Goal: Task Accomplishment & Management: Complete application form

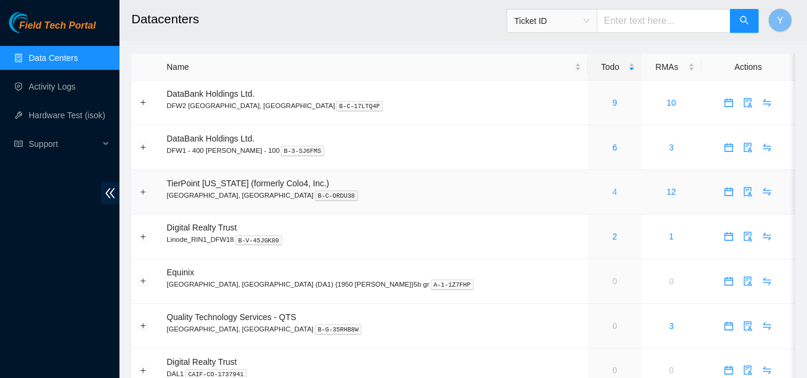
click at [612, 196] on link "4" at bounding box center [614, 192] width 5 height 10
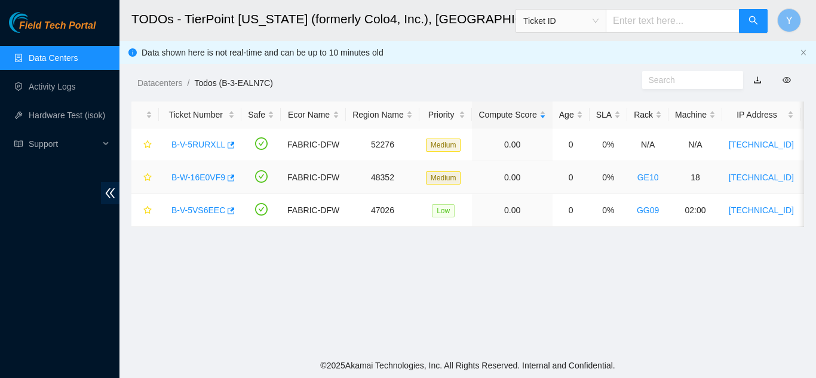
click at [195, 176] on link "B-W-16E0VF9" at bounding box center [198, 178] width 54 height 10
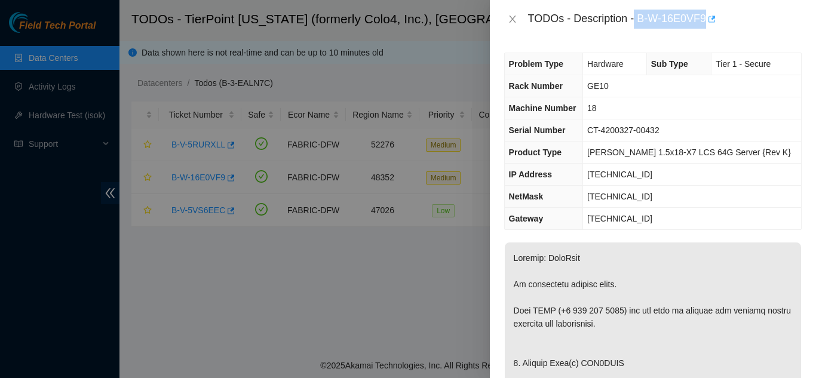
drag, startPoint x: 636, startPoint y: 19, endPoint x: 705, endPoint y: 18, distance: 68.7
click at [705, 18] on div "TODOs - Description - B-W-16E0VF9" at bounding box center [665, 19] width 274 height 19
copy div "B-W-16E0VF9"
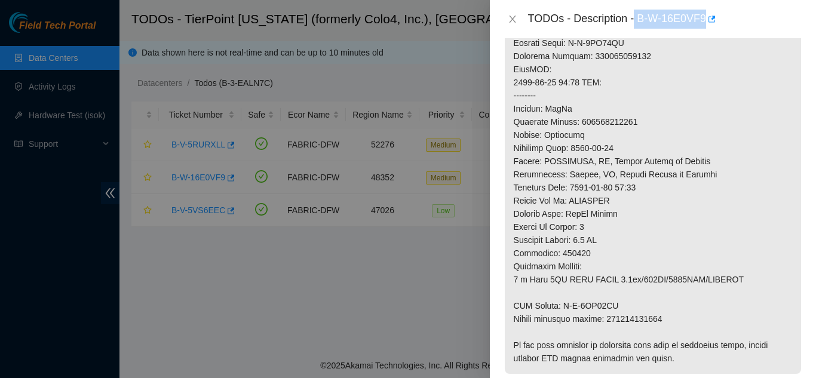
scroll to position [537, 0]
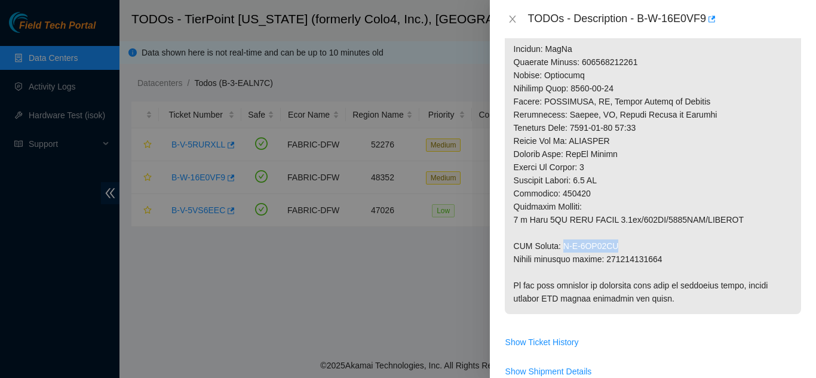
drag, startPoint x: 562, startPoint y: 247, endPoint x: 616, endPoint y: 247, distance: 54.3
click at [616, 247] on p at bounding box center [653, 9] width 296 height 609
copy p "B-V-5VL47HZ"
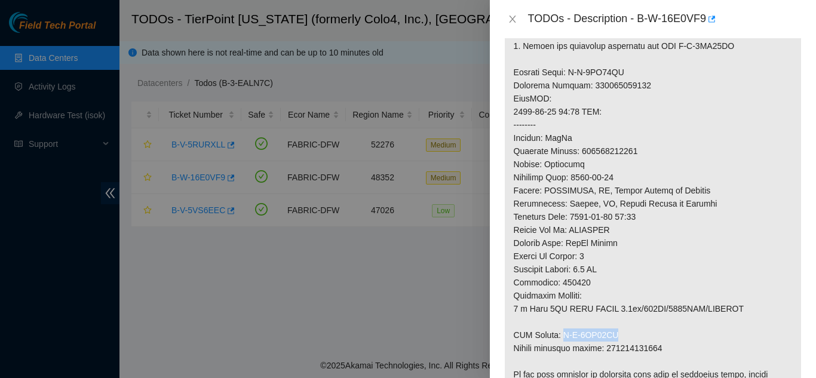
scroll to position [418, 0]
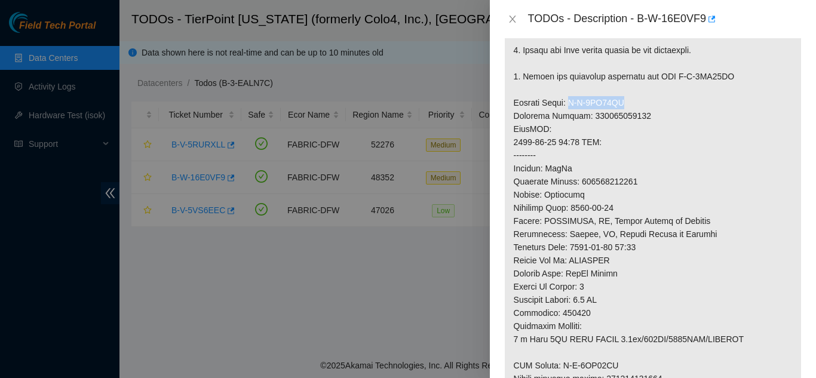
drag, startPoint x: 567, startPoint y: 102, endPoint x: 623, endPoint y: 101, distance: 55.5
click at [623, 101] on p at bounding box center [653, 128] width 296 height 609
copy p "B-V-5VL47HQ"
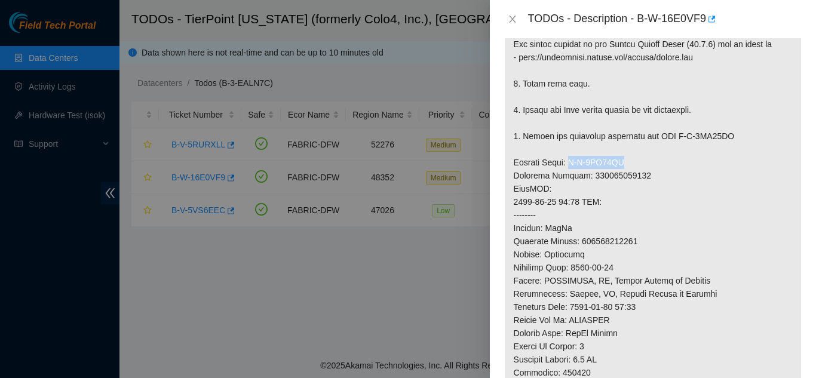
scroll to position [299, 0]
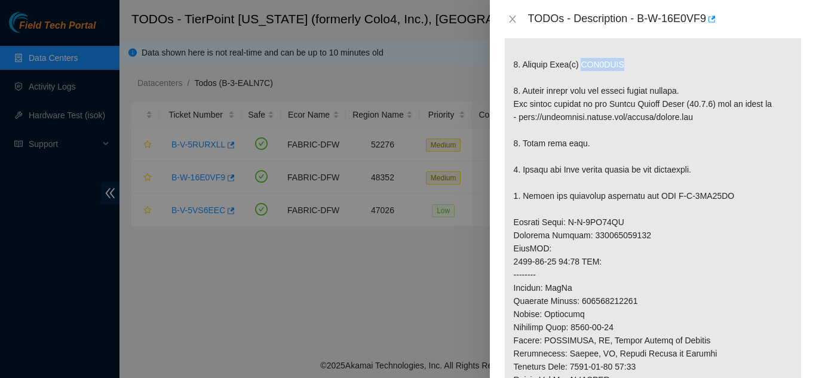
drag, startPoint x: 579, startPoint y: 64, endPoint x: 631, endPoint y: 65, distance: 52.0
click at [631, 65] on p at bounding box center [653, 248] width 296 height 609
copy p "WJG0GMNM"
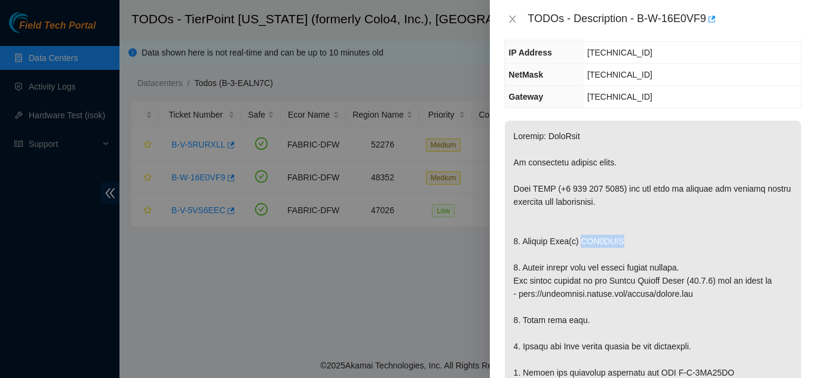
scroll to position [139, 0]
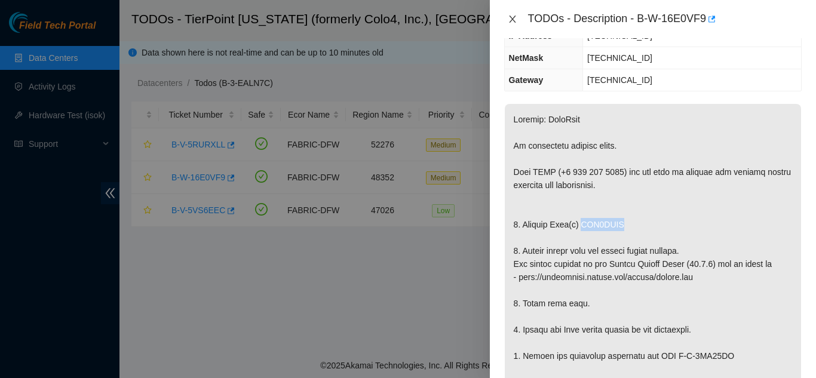
click at [514, 21] on icon "close" at bounding box center [512, 19] width 7 height 7
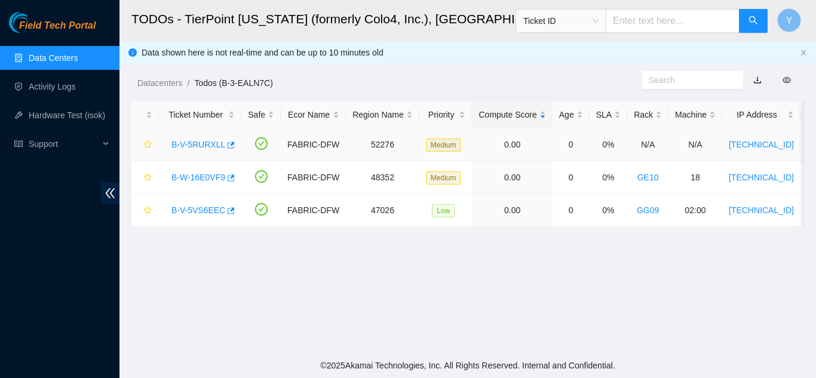
scroll to position [178, 0]
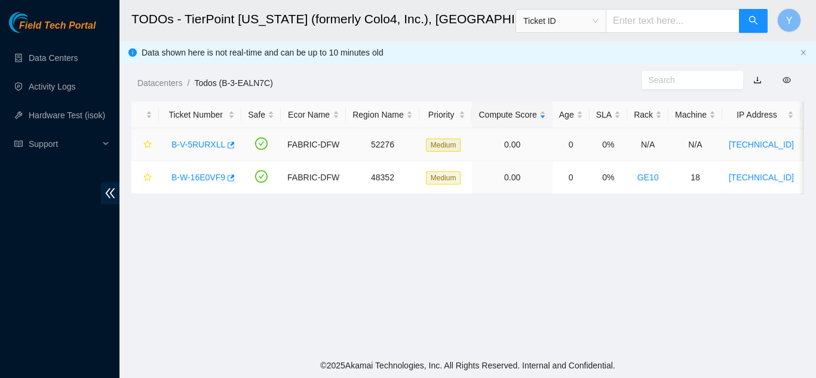
click at [192, 144] on link "B-V-5RURXLL" at bounding box center [198, 145] width 54 height 10
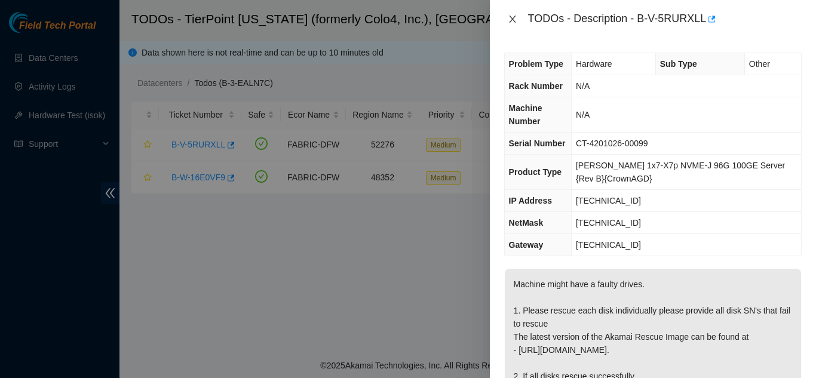
click at [511, 19] on icon "close" at bounding box center [513, 19] width 10 height 10
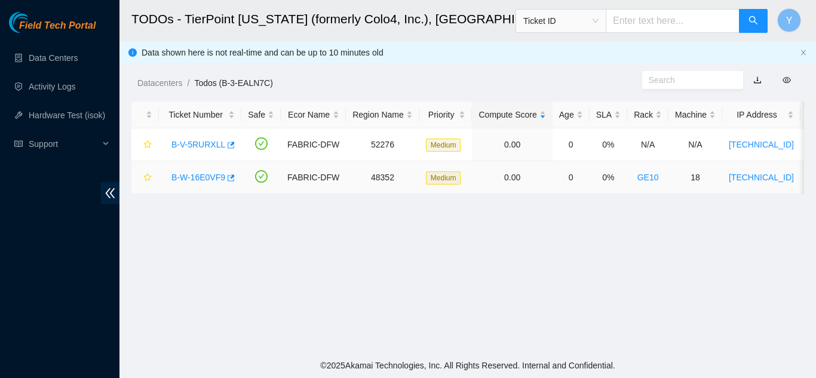
click at [195, 176] on link "B-W-16E0VF9" at bounding box center [198, 178] width 54 height 10
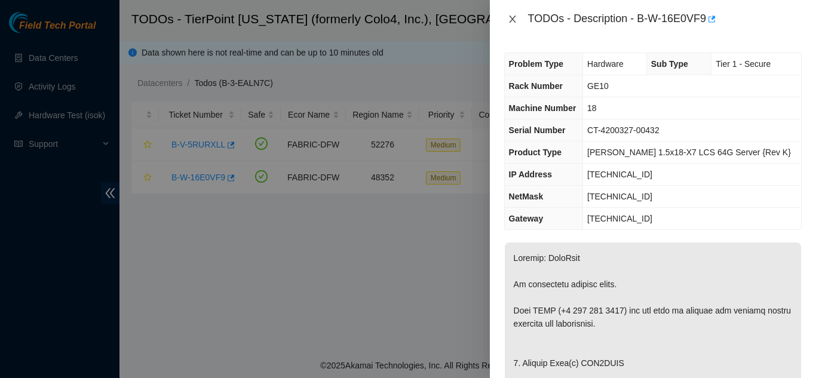
click at [509, 16] on icon "close" at bounding box center [513, 19] width 10 height 10
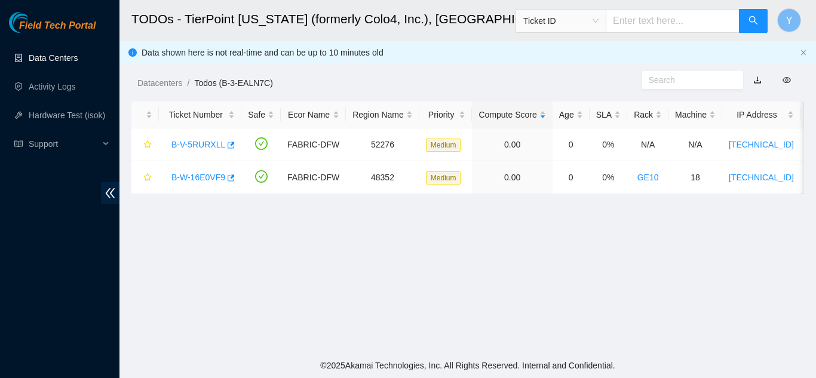
click at [59, 53] on link "Data Centers" at bounding box center [53, 58] width 49 height 10
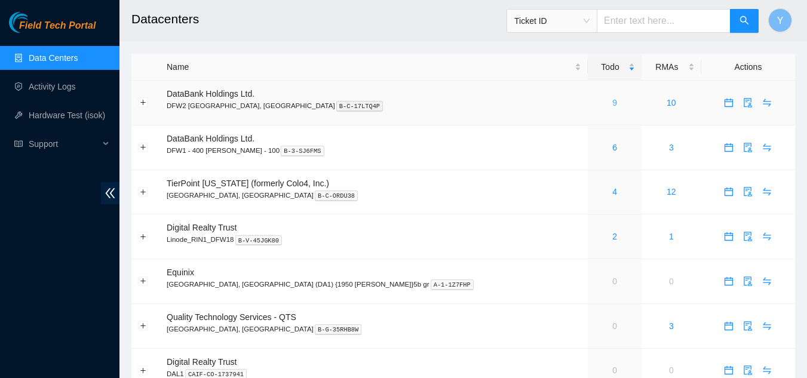
click at [612, 103] on link "9" at bounding box center [614, 103] width 5 height 10
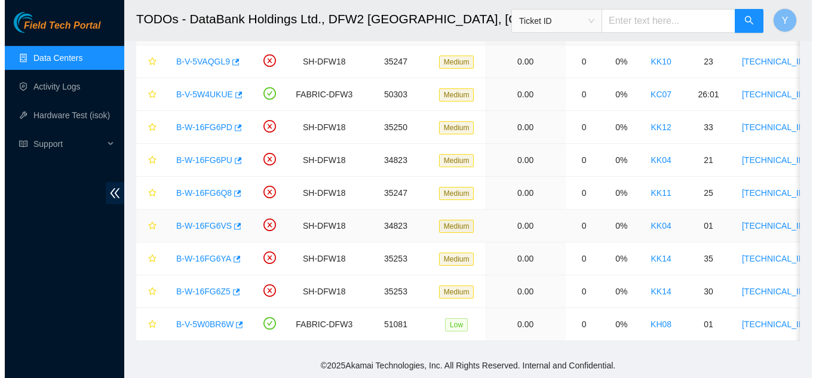
scroll to position [32, 0]
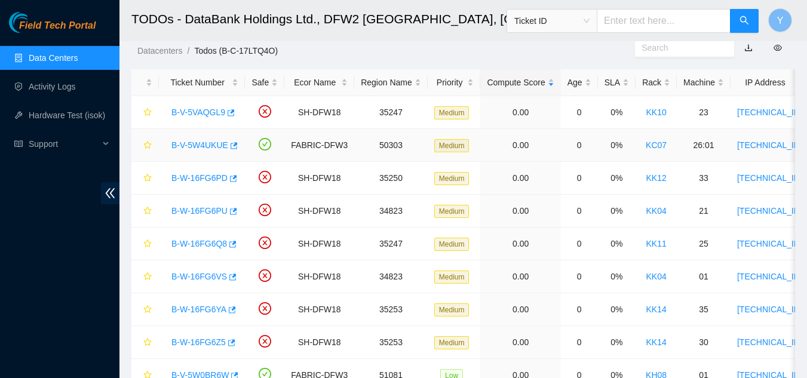
click at [193, 146] on link "B-V-5W4UKUE" at bounding box center [199, 145] width 57 height 10
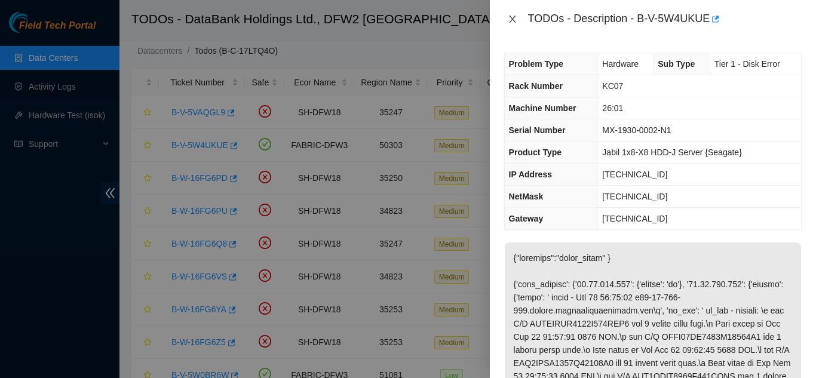
click at [512, 19] on icon "close" at bounding box center [512, 19] width 7 height 7
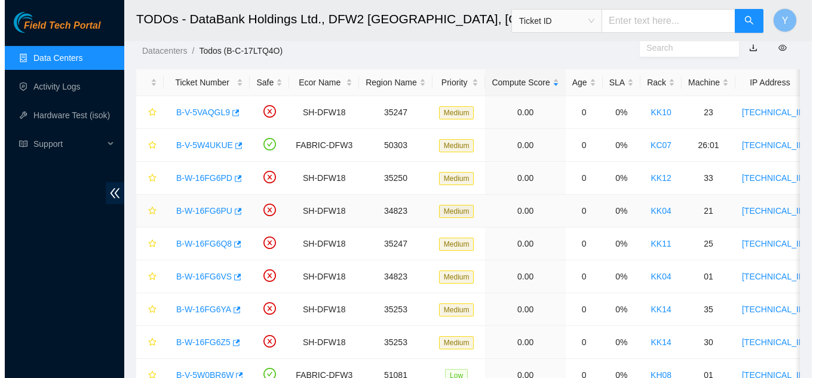
scroll to position [92, 0]
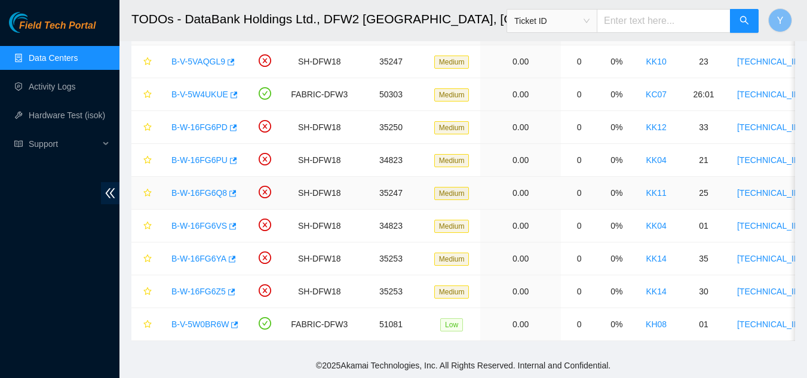
click at [206, 188] on link "B-W-16FG6Q8" at bounding box center [199, 193] width 56 height 10
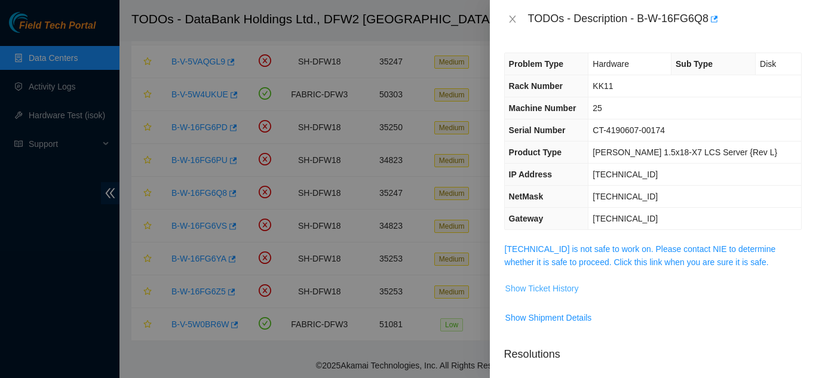
click at [534, 288] on span "Show Ticket History" at bounding box center [541, 288] width 73 height 13
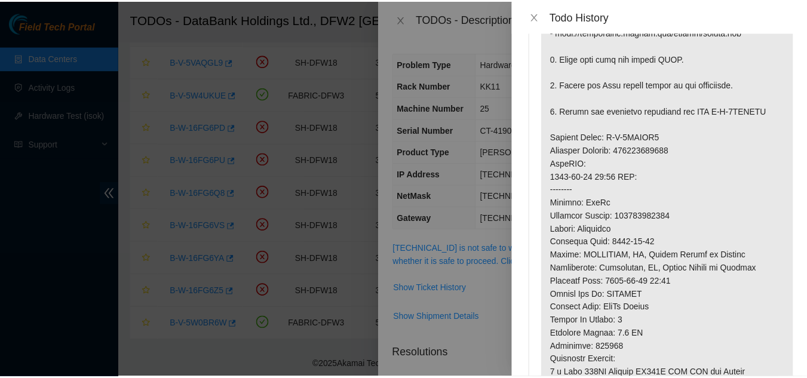
scroll to position [299, 0]
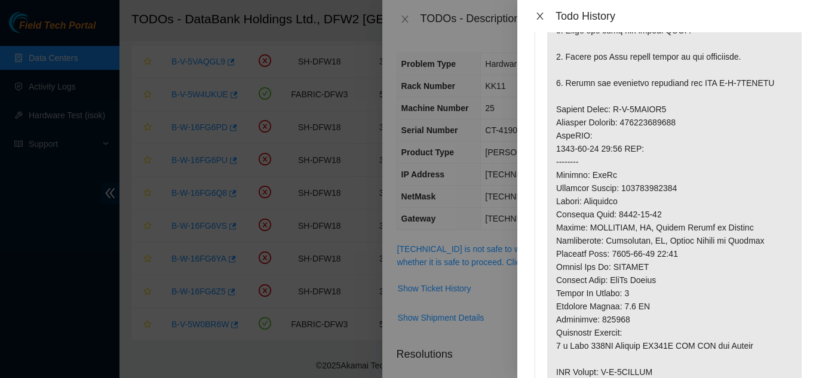
click at [540, 17] on icon "close" at bounding box center [539, 16] width 7 height 7
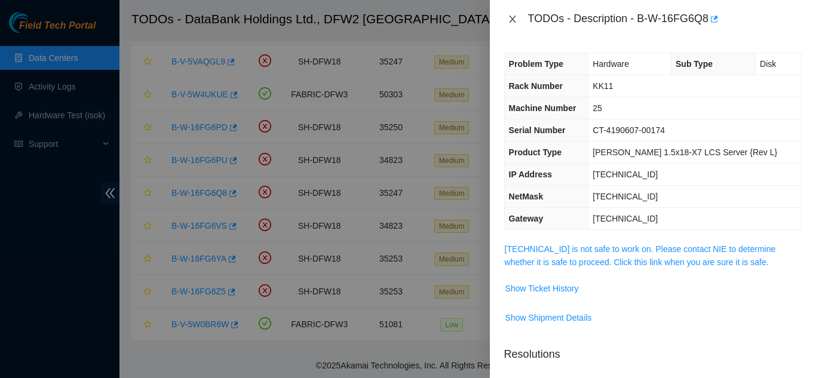
click at [510, 20] on icon "close" at bounding box center [513, 19] width 10 height 10
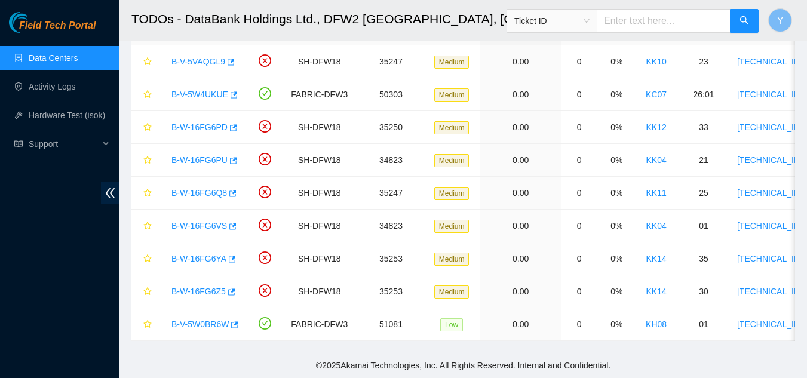
click at [67, 57] on link "Data Centers" at bounding box center [53, 58] width 49 height 10
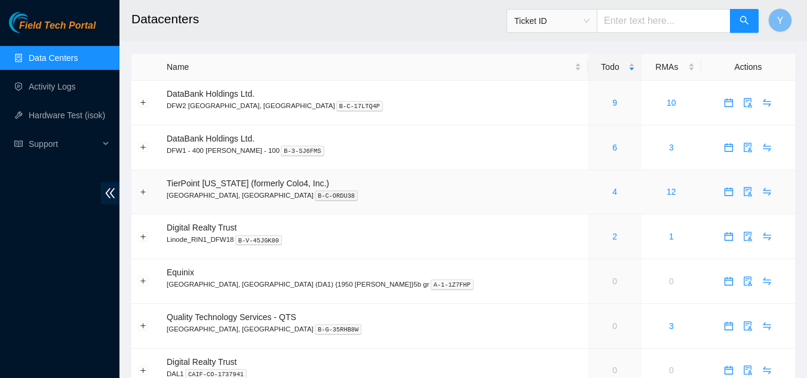
click at [594, 191] on div "4" at bounding box center [614, 191] width 41 height 13
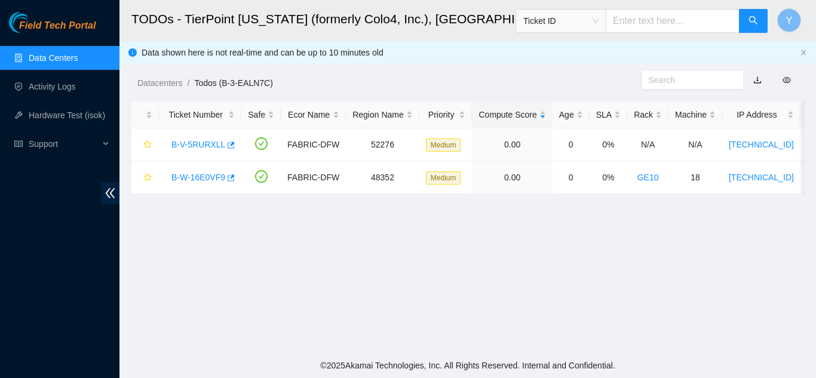
click at [75, 60] on link "Data Centers" at bounding box center [53, 58] width 49 height 10
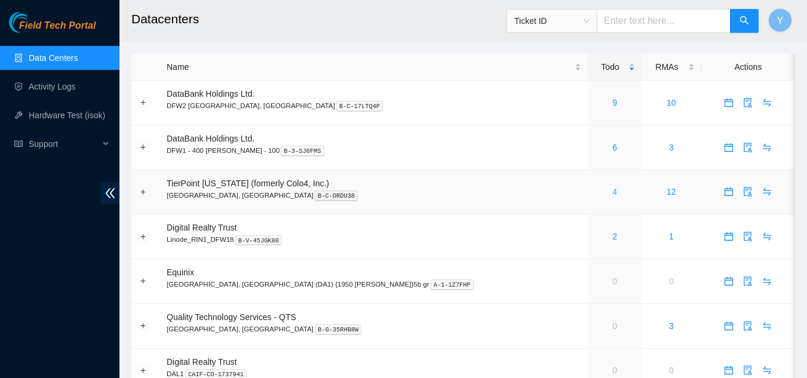
click at [612, 191] on link "4" at bounding box center [614, 192] width 5 height 10
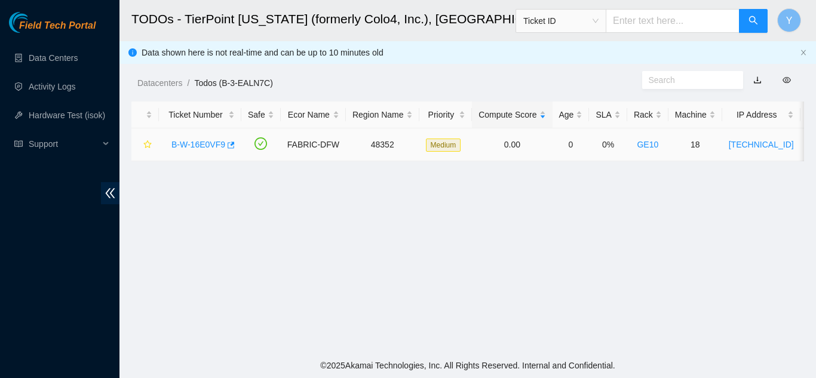
click at [201, 145] on link "B-W-16E0VF9" at bounding box center [198, 145] width 54 height 10
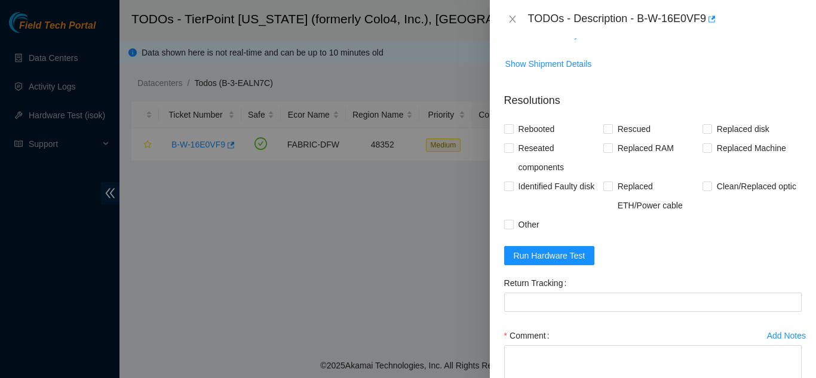
scroll to position [846, 0]
click at [542, 250] on span "Run Hardware Test" at bounding box center [550, 254] width 72 height 13
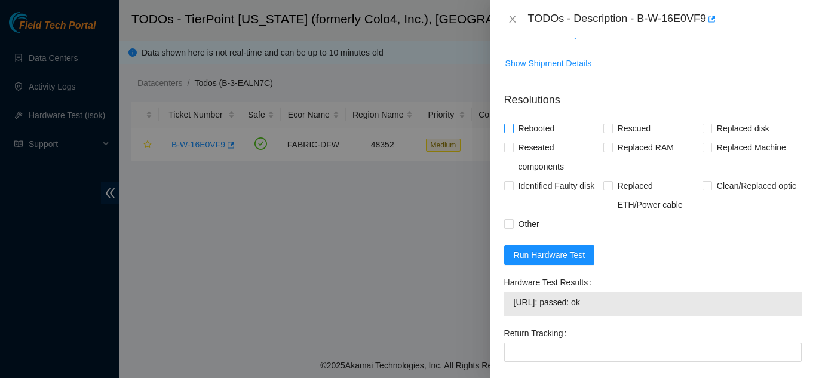
click at [509, 127] on input "Rebooted" at bounding box center [508, 128] width 8 height 8
checkbox input "true"
click at [604, 130] on input "Rescued" at bounding box center [607, 128] width 8 height 8
checkbox input "true"
drag, startPoint x: 702, startPoint y: 125, endPoint x: 690, endPoint y: 127, distance: 12.2
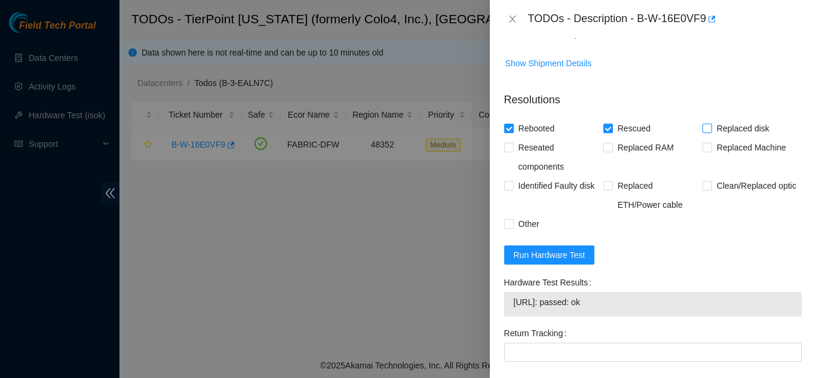
click at [693, 127] on div "Rebooted Rescued Replaced disk Reseated components Replaced RAM Replaced Machin…" at bounding box center [652, 176] width 297 height 115
click at [702, 125] on input "Replaced disk" at bounding box center [706, 128] width 8 height 8
checkbox input "true"
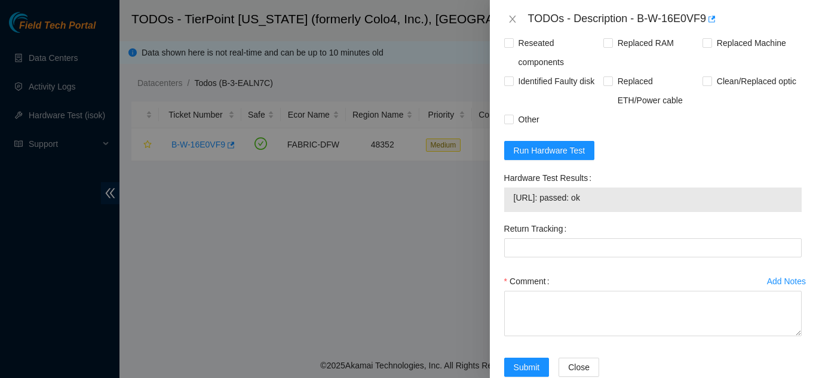
scroll to position [965, 0]
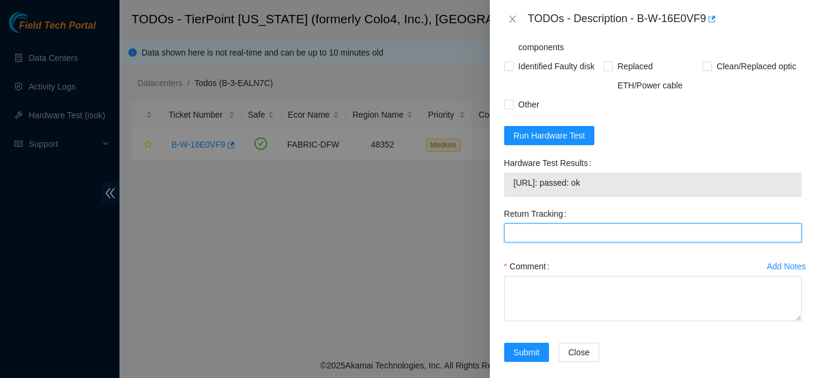
click at [550, 236] on Tracking "Return Tracking" at bounding box center [652, 232] width 297 height 19
type Tracking "463470057540"
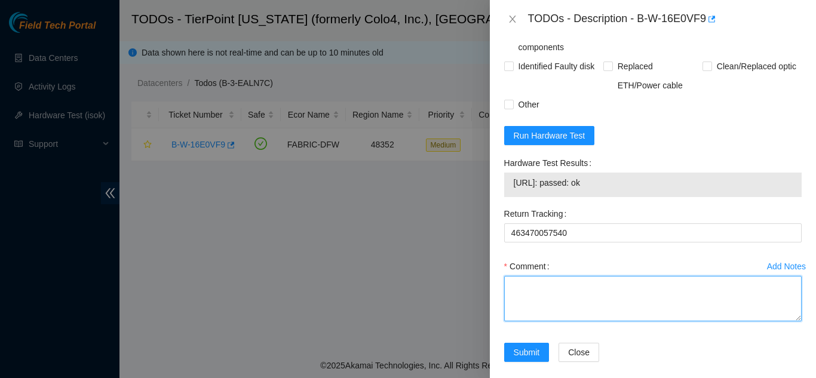
click at [529, 296] on textarea "Comment" at bounding box center [652, 298] width 297 height 45
paste textarea "Shut down machine properly, located faulty disk and replaced with new disk (S/N…"
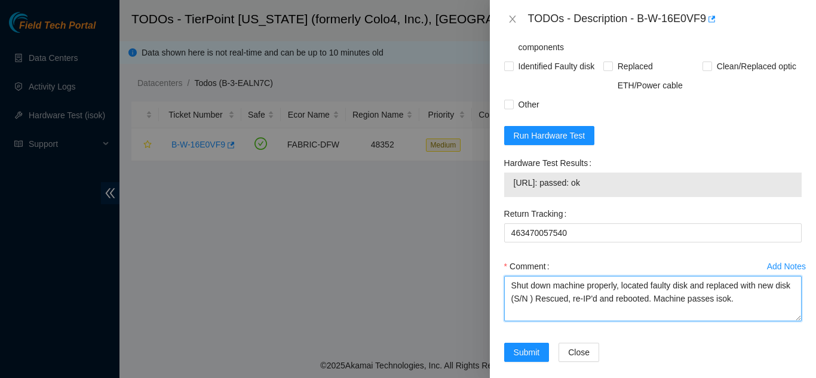
click at [547, 300] on textarea "Shut down machine properly, located faulty disk and replaced with new disk (S/N…" at bounding box center [652, 298] width 297 height 45
paste textarea "Z1Z7N0SR"
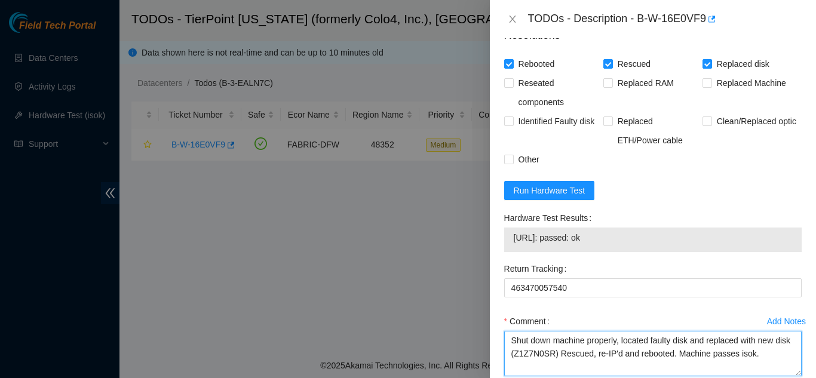
scroll to position [978, 0]
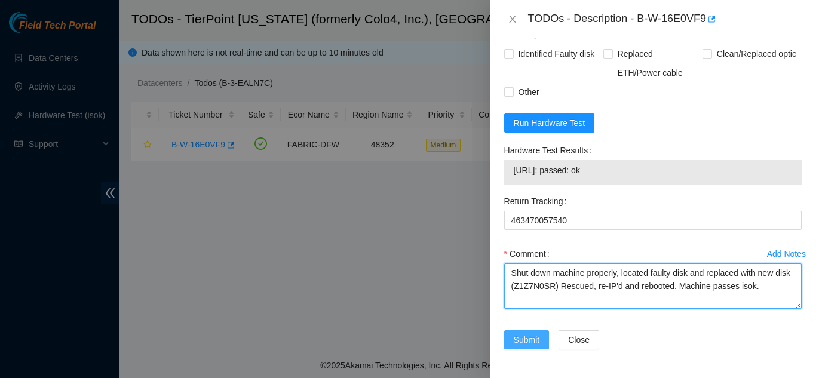
type textarea "Shut down machine properly, located faulty disk and replaced with new disk (Z1Z…"
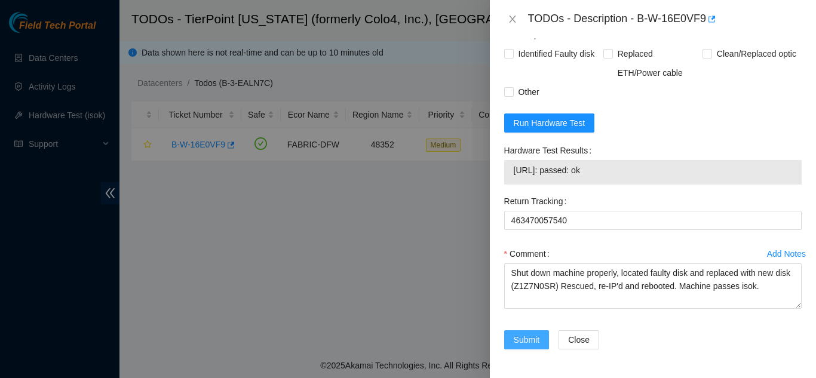
click at [524, 337] on span "Submit" at bounding box center [527, 339] width 26 height 13
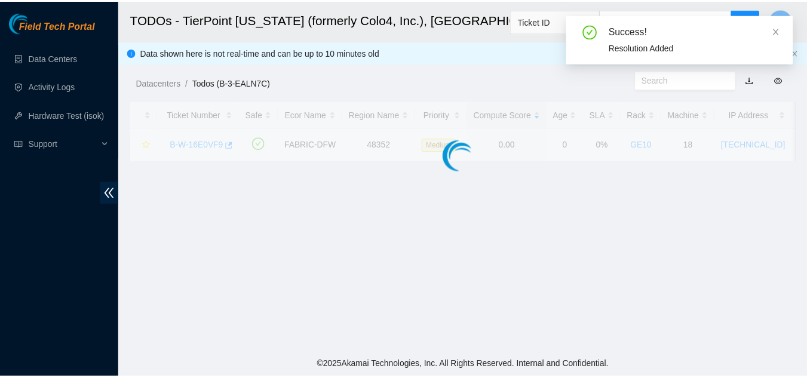
scroll to position [366, 0]
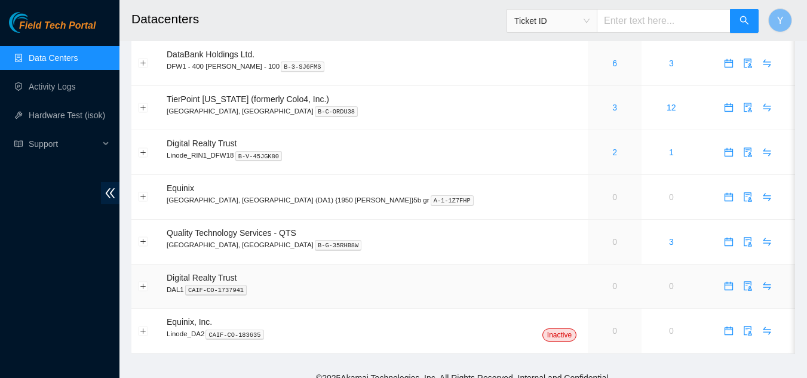
scroll to position [97, 0]
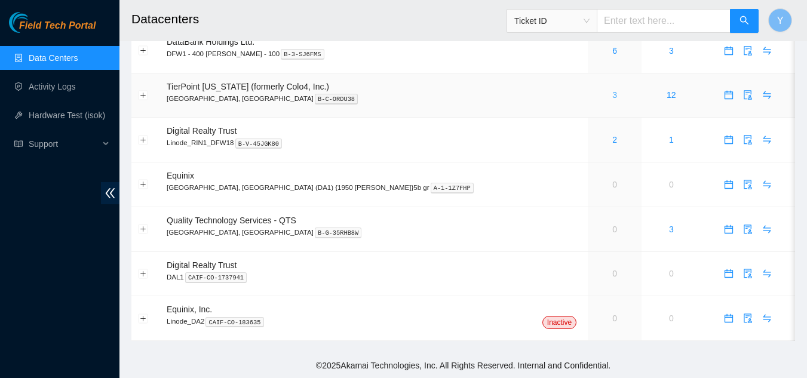
click at [612, 94] on link "3" at bounding box center [614, 95] width 5 height 10
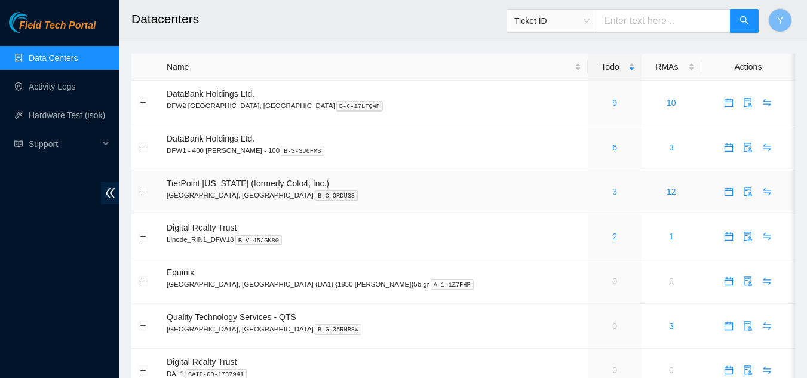
click at [612, 189] on link "3" at bounding box center [614, 192] width 5 height 10
click at [612, 106] on link "9" at bounding box center [614, 103] width 5 height 10
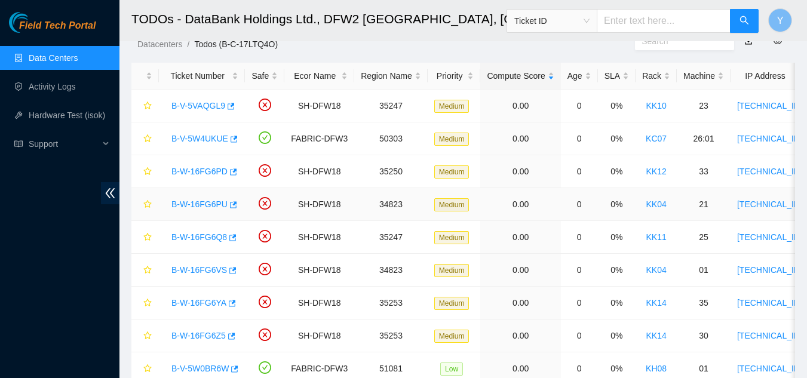
scroll to position [60, 0]
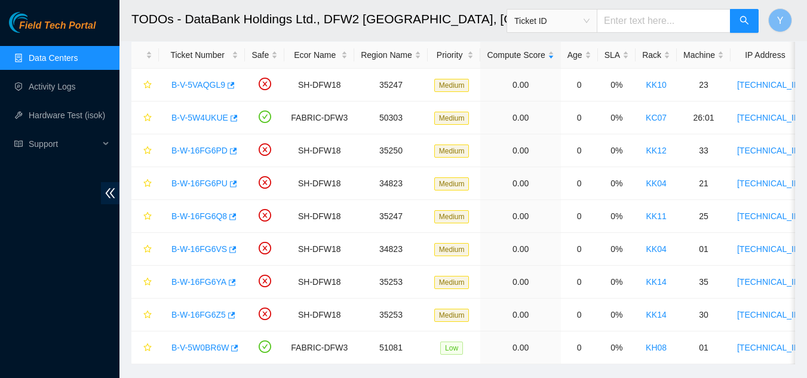
click at [70, 63] on link "Data Centers" at bounding box center [53, 58] width 49 height 10
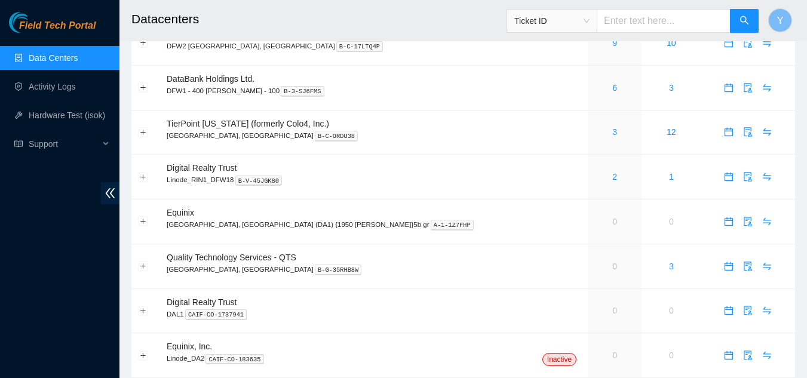
click at [589, 21] on span "Ticket ID" at bounding box center [551, 21] width 75 height 18
click at [628, 24] on input "text" at bounding box center [664, 21] width 134 height 24
paste input "TIERPOINT-DFW:AGG100"
type input "TIERPOINT-DFW:AGG100"
click at [746, 23] on icon "search" at bounding box center [744, 21] width 10 height 10
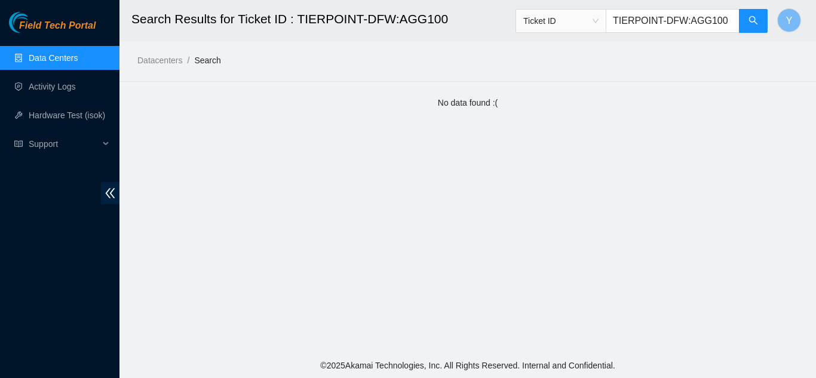
click at [730, 21] on input "TIERPOINT-DFW:AGG100" at bounding box center [673, 21] width 134 height 24
type input "T"
click at [64, 84] on link "Activity Logs" at bounding box center [52, 87] width 47 height 10
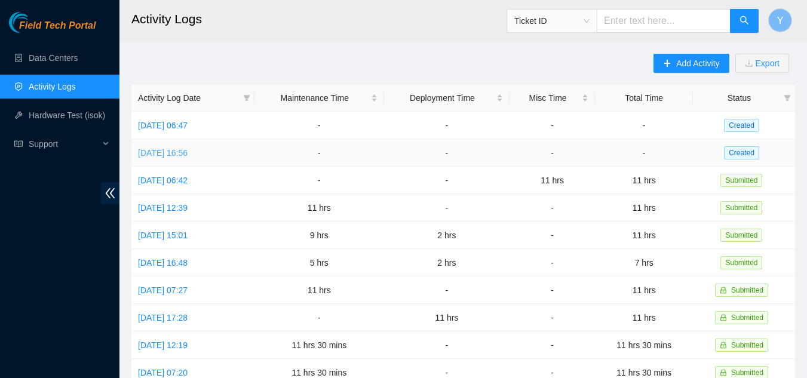
click at [175, 152] on link "[DATE] 16:56" at bounding box center [163, 153] width 50 height 10
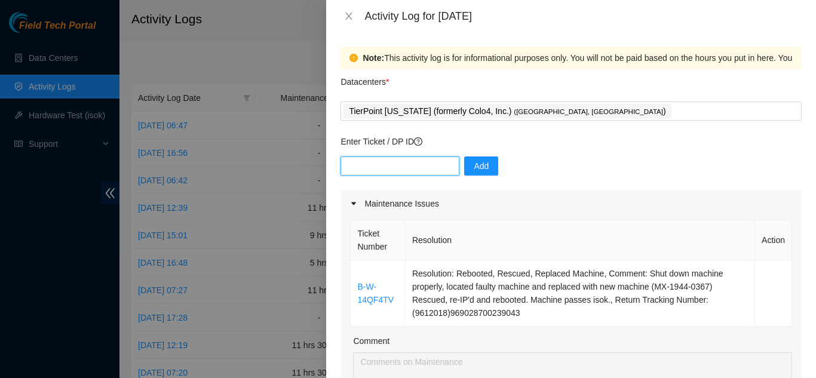
click at [355, 166] on input "text" at bounding box center [399, 165] width 119 height 19
type input "dp74899"
click at [475, 166] on span "Add" at bounding box center [481, 165] width 15 height 13
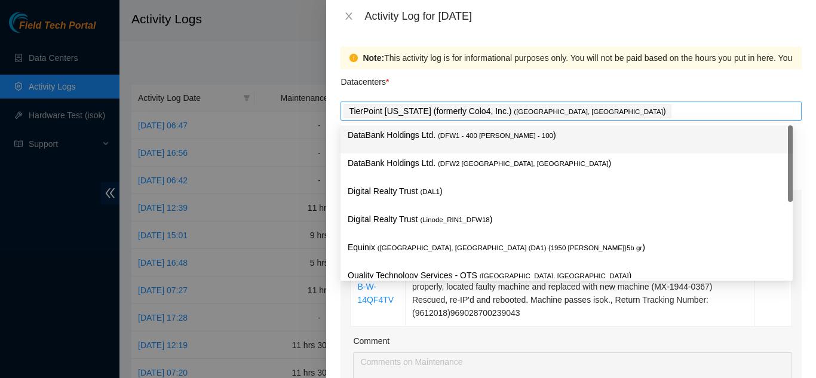
click at [542, 112] on div "TierPoint [US_STATE] (formerly Colo4, Inc.) ( [GEOGRAPHIC_DATA], [GEOGRAPHIC_DA…" at bounding box center [570, 111] width 455 height 17
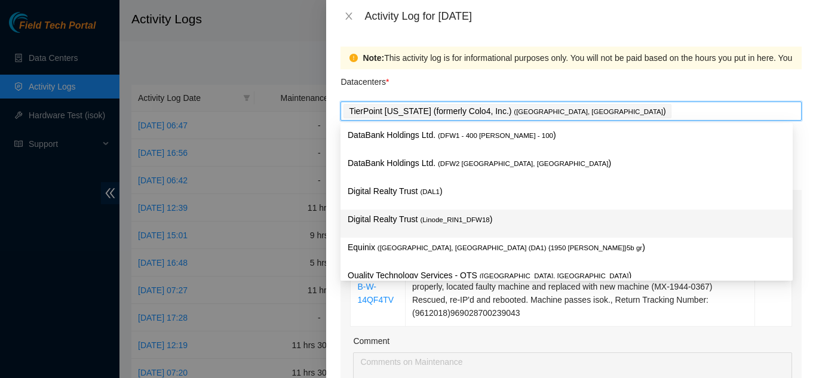
scroll to position [44, 0]
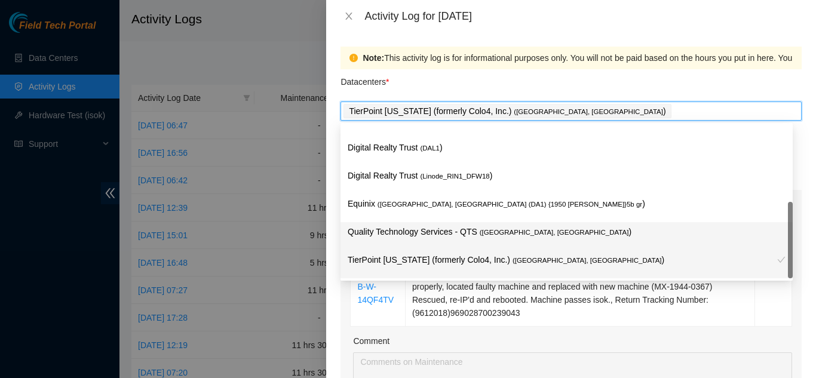
click at [426, 228] on p "Quality Technology Services - QTS ( [GEOGRAPHIC_DATA], [GEOGRAPHIC_DATA] )" at bounding box center [567, 232] width 438 height 14
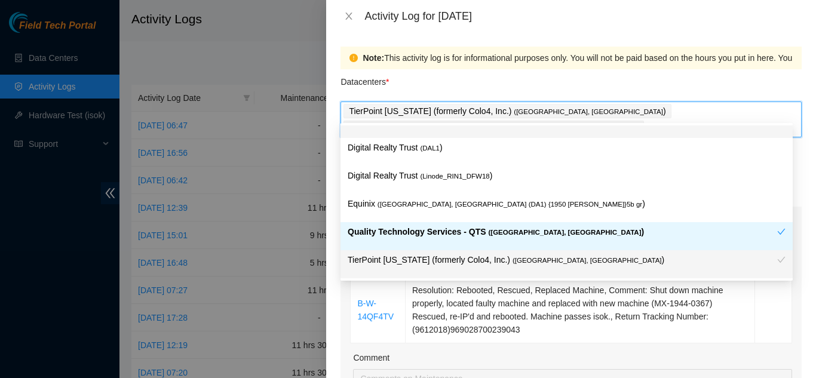
click at [543, 65] on div "Note: This activity log is for informational purposes only. You will not be pai…" at bounding box center [570, 58] width 461 height 23
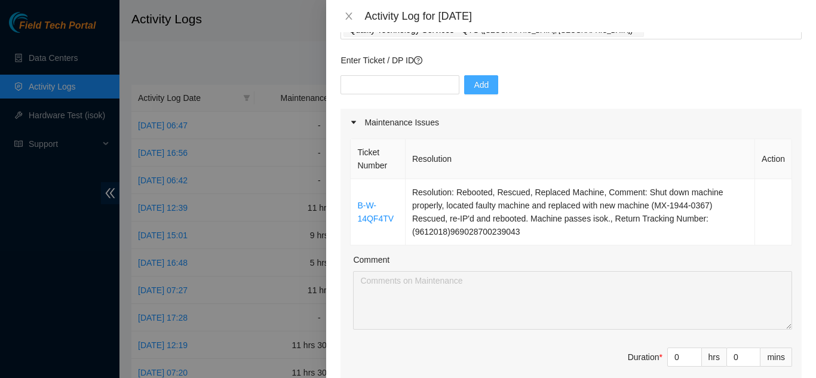
scroll to position [119, 0]
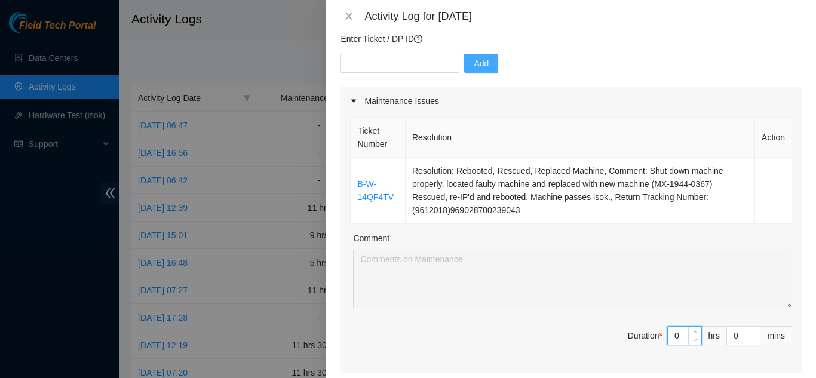
click at [670, 327] on input "0" at bounding box center [684, 336] width 33 height 18
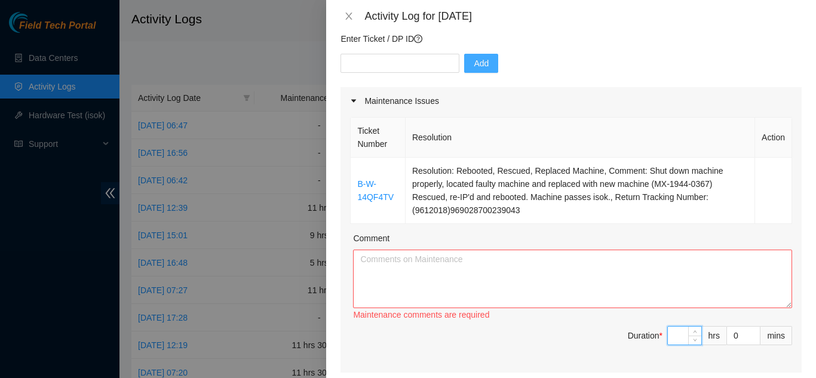
type input "6"
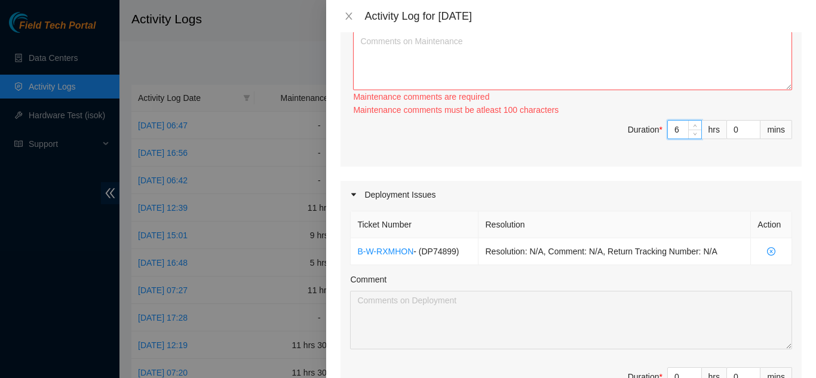
scroll to position [358, 0]
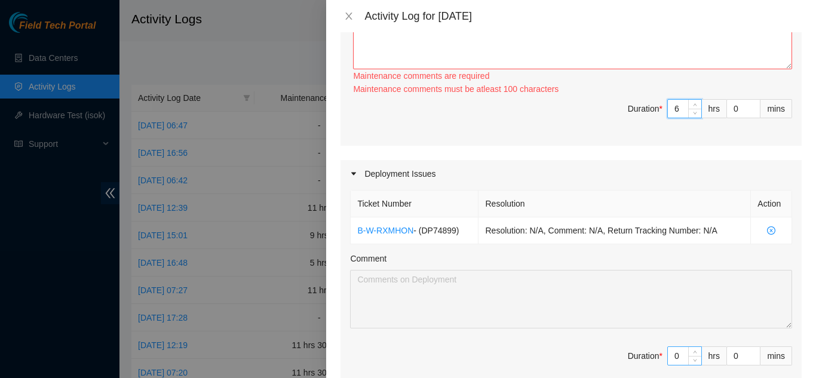
type input "6"
click at [671, 347] on input "0" at bounding box center [684, 356] width 33 height 18
type input "5"
type input "11"
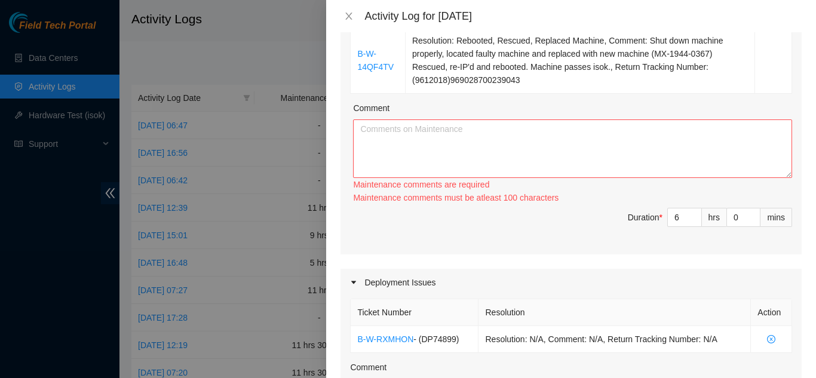
scroll to position [239, 0]
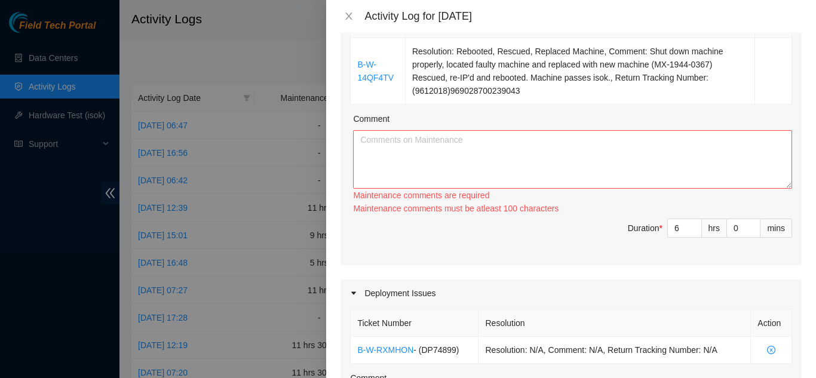
type input "5"
click at [394, 130] on textarea "Comment" at bounding box center [572, 159] width 439 height 59
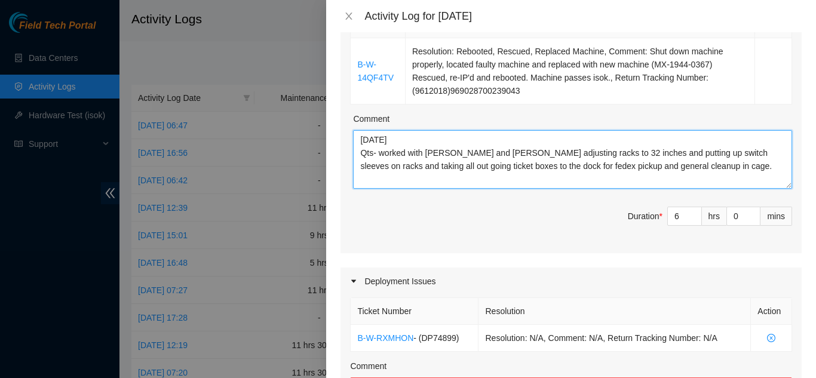
scroll to position [13, 0]
type textarea "[DATE] Qts- worked with [PERSON_NAME] and [PERSON_NAME] adjusting racks to 32 i…"
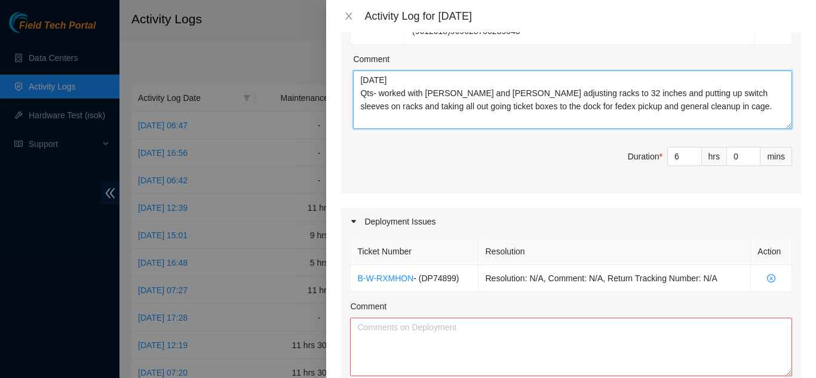
scroll to position [358, 0]
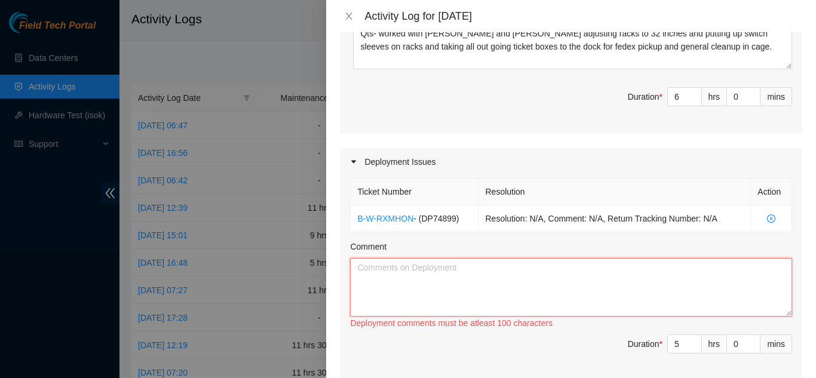
click at [389, 258] on textarea "Comment" at bounding box center [571, 287] width 442 height 59
type textarea "T"
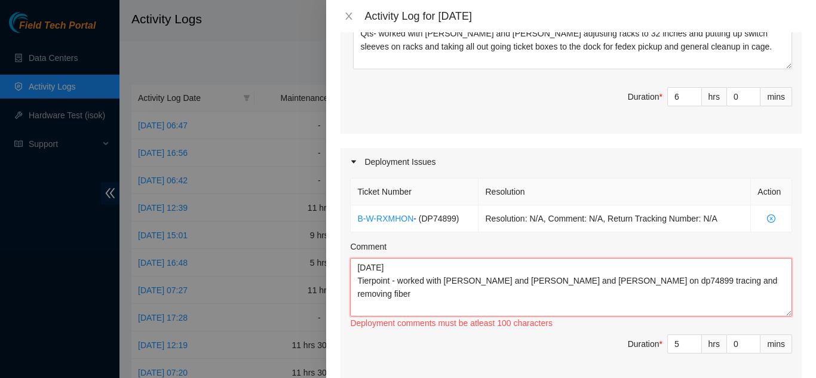
paste textarea "[00327.0210 / PP:1266096 / port:18 / EQ_CID:22261267] -> [00327.0308 / DWDM-DFW…"
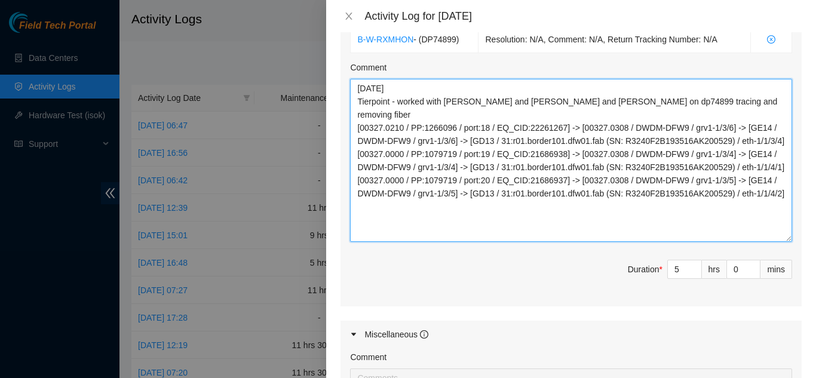
scroll to position [0, 0]
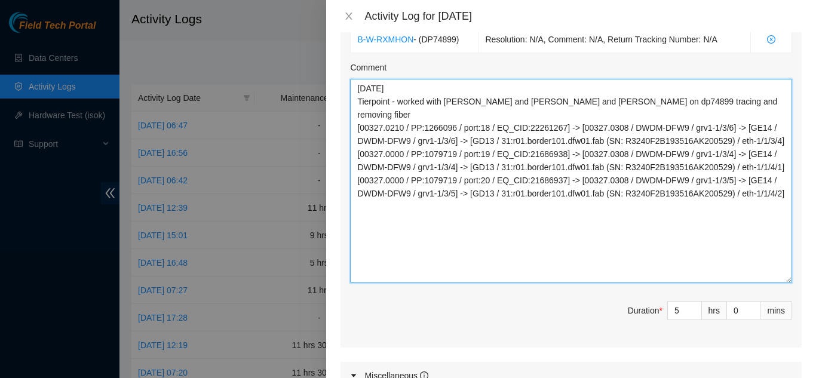
drag, startPoint x: 780, startPoint y: 116, endPoint x: 787, endPoint y: 262, distance: 145.9
click at [787, 262] on div "Ticket Number Resolution Action B-W-RXMHON - ( DP74899 ) Resolution: N/A, Comme…" at bounding box center [570, 171] width 461 height 351
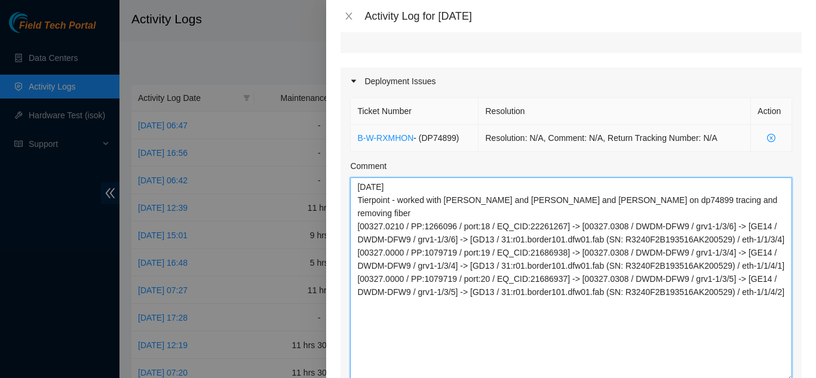
scroll to position [418, 0]
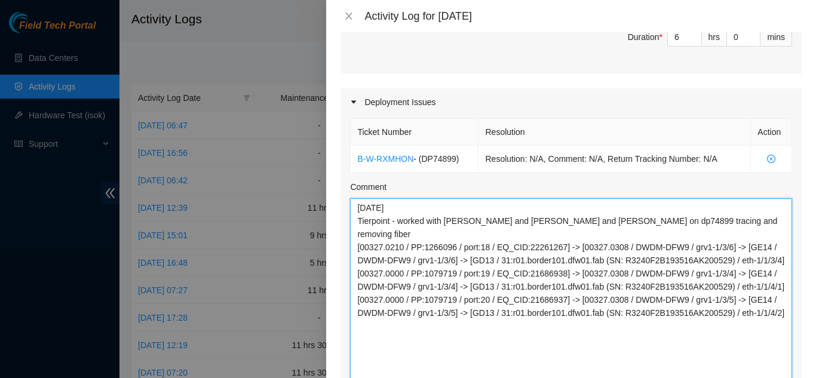
type textarea "[DATE] Tierpoint - worked with [PERSON_NAME] and [PERSON_NAME] and [PERSON_NAME…"
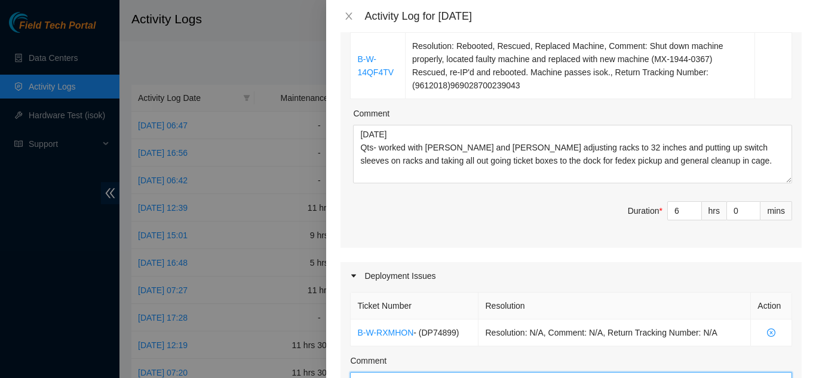
scroll to position [239, 0]
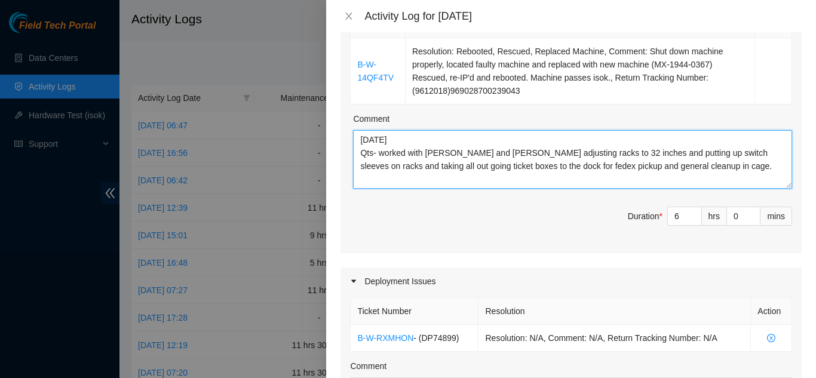
click at [703, 143] on textarea "[DATE] Qts- worked with [PERSON_NAME] and [PERSON_NAME] adjusting racks to 32 i…" at bounding box center [572, 159] width 439 height 59
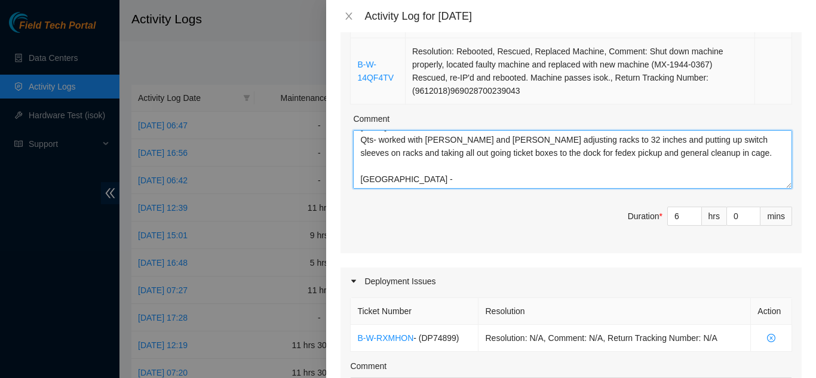
scroll to position [179, 0]
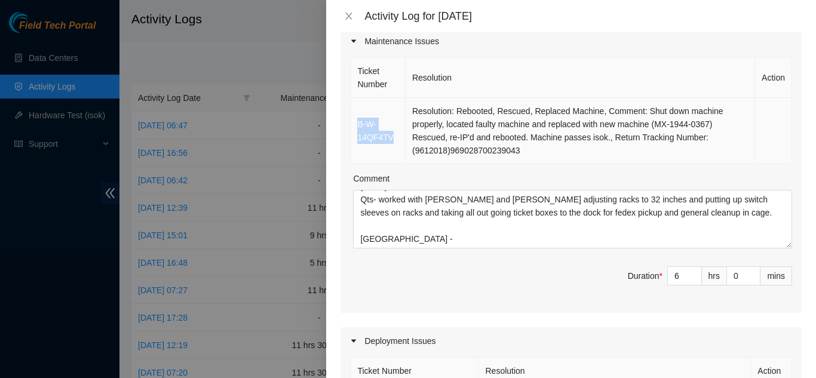
drag, startPoint x: 394, startPoint y: 119, endPoint x: 354, endPoint y: 109, distance: 41.3
click at [354, 109] on td "B-W-14QF4TV" at bounding box center [378, 131] width 55 height 66
copy link "B-W-14QF4TV"
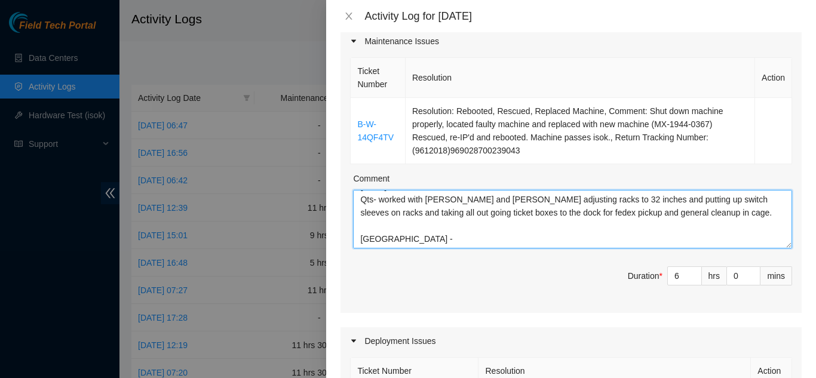
click at [409, 223] on textarea "[DATE] Qts- worked with [PERSON_NAME] and [PERSON_NAME] adjusting racks to 32 i…" at bounding box center [572, 219] width 439 height 59
paste textarea "B-W-14QF4TV"
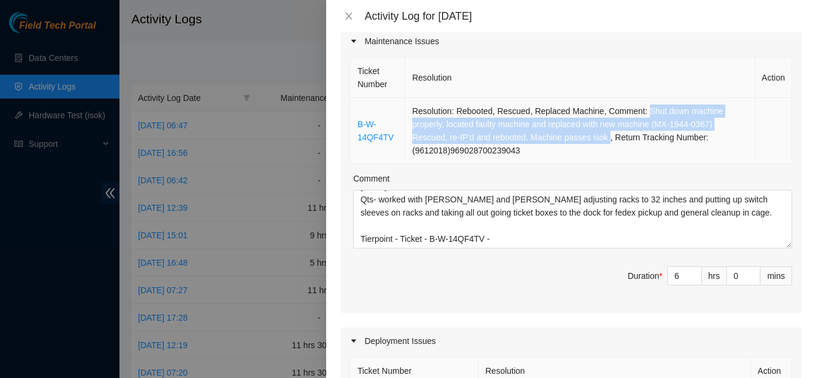
drag, startPoint x: 639, startPoint y: 96, endPoint x: 603, endPoint y: 119, distance: 42.7
click at [603, 119] on td "Resolution: Rebooted, Rescued, Replaced Machine, Comment: Shut down machine pro…" at bounding box center [579, 131] width 349 height 66
copy td "Shut down machine properly, located faulty machine and replaced with new machin…"
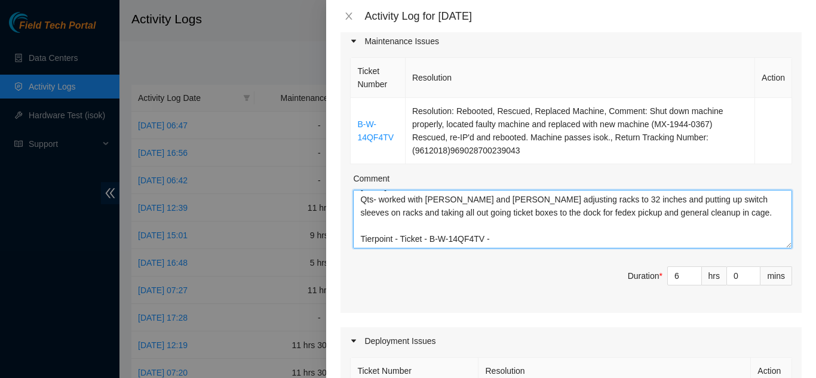
click at [499, 221] on textarea "[DATE] Qts- worked with [PERSON_NAME] and [PERSON_NAME] adjusting racks to 32 i…" at bounding box center [572, 219] width 439 height 59
paste textarea "Shut down machine properly, located faulty machine and replaced with new machin…"
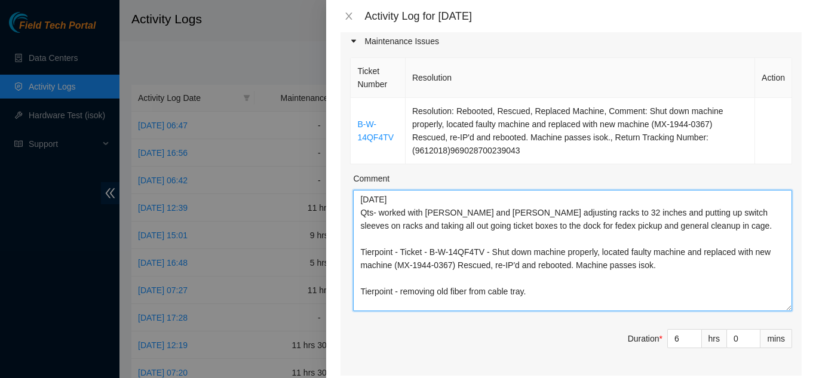
scroll to position [2, 0]
drag, startPoint x: 780, startPoint y: 228, endPoint x: 782, endPoint y: 291, distance: 63.3
click at [782, 291] on textarea "[DATE] Qts- worked with [PERSON_NAME] and [PERSON_NAME] adjusting racks to 32 i…" at bounding box center [572, 251] width 439 height 122
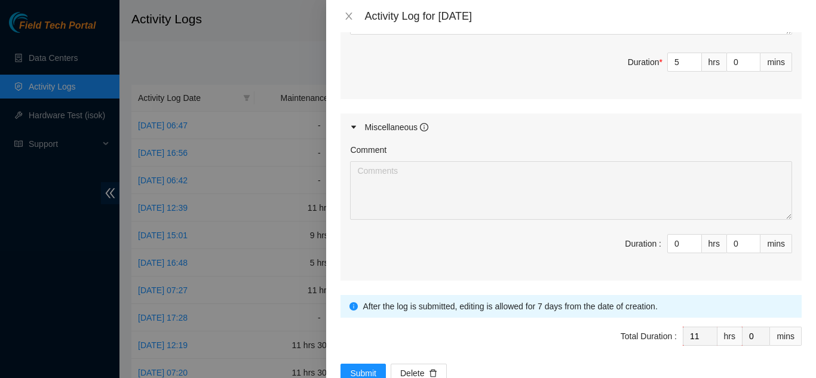
scroll to position [866, 0]
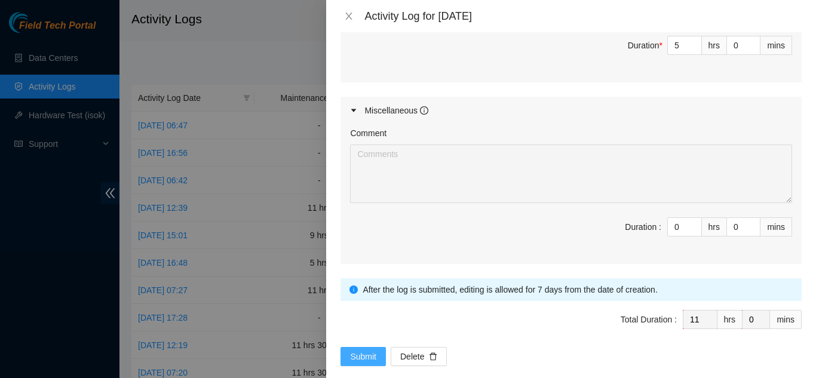
type textarea "[DATE] Qts- worked with [PERSON_NAME] and [PERSON_NAME] adjusting racks to 32 i…"
click at [361, 350] on span "Submit" at bounding box center [363, 356] width 26 height 13
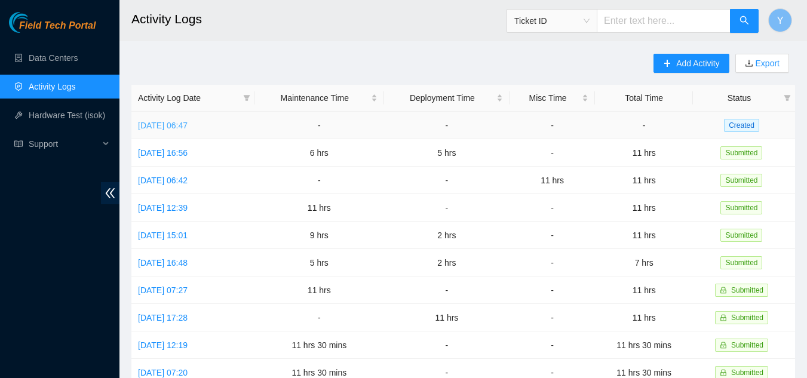
click at [176, 122] on link "[DATE] 06:47" at bounding box center [163, 126] width 50 height 10
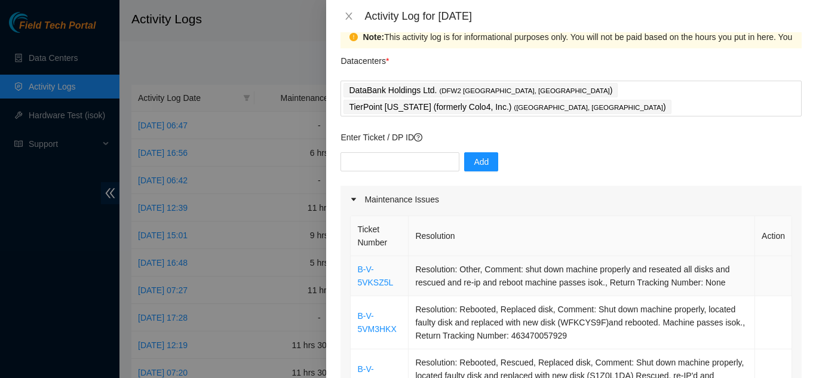
scroll to position [0, 0]
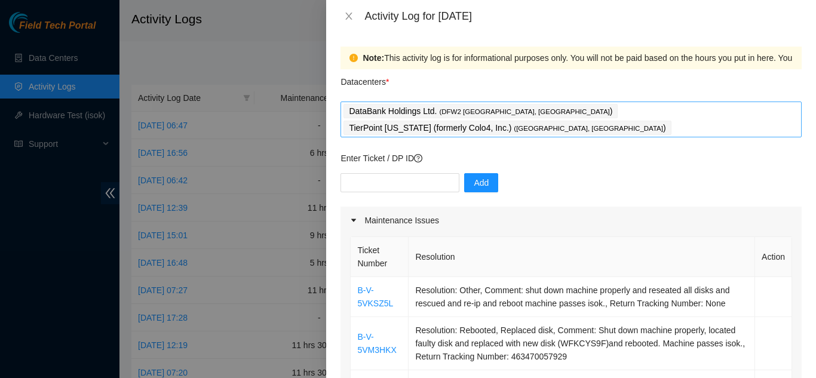
click at [715, 113] on div "DataBank Holdings Ltd. ( DFW2 [GEOGRAPHIC_DATA], [GEOGRAPHIC_DATA] ) TierPoint …" at bounding box center [570, 119] width 455 height 33
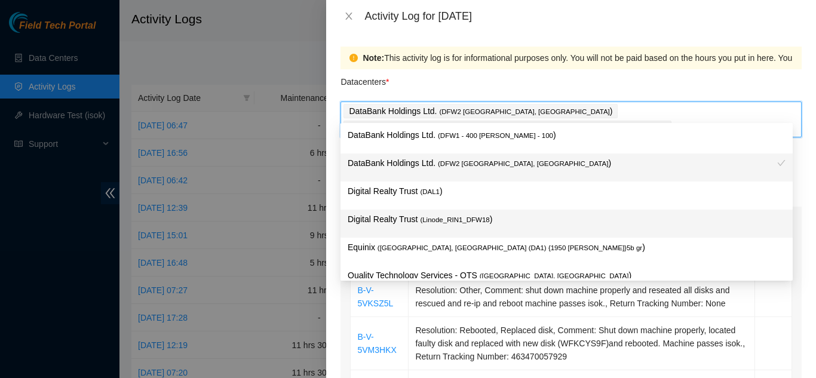
click at [443, 222] on span "( Linode_RIN1_DFW18" at bounding box center [454, 219] width 69 height 7
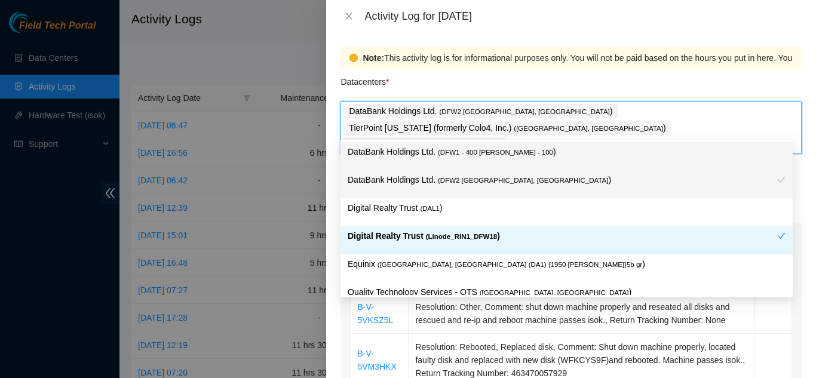
click at [508, 89] on div "Datacenters *" at bounding box center [570, 85] width 461 height 32
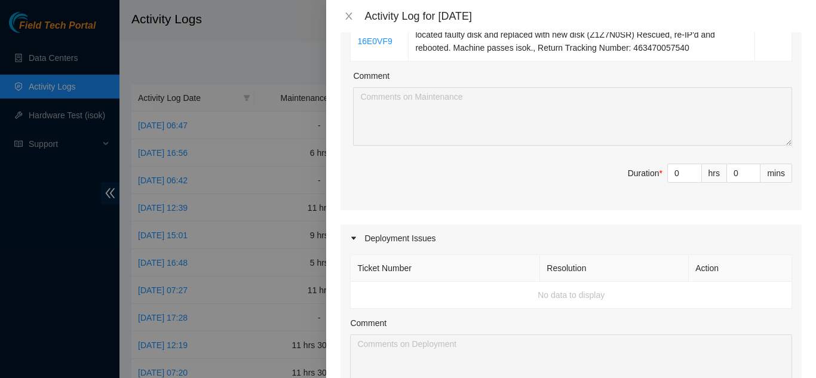
scroll to position [418, 0]
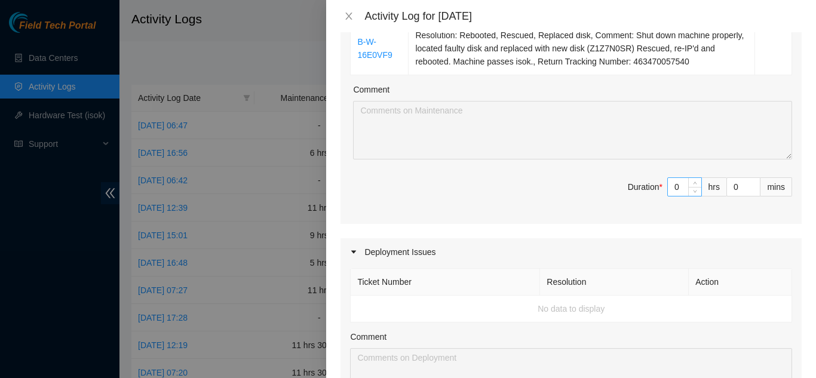
click at [674, 178] on input "0" at bounding box center [684, 187] width 33 height 18
type input "1"
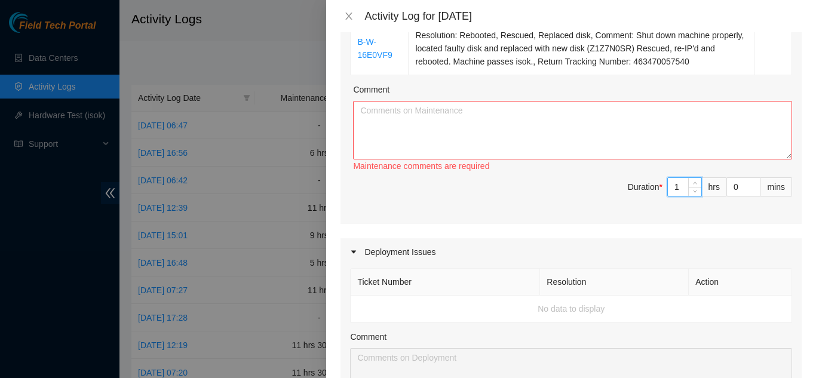
type input "11"
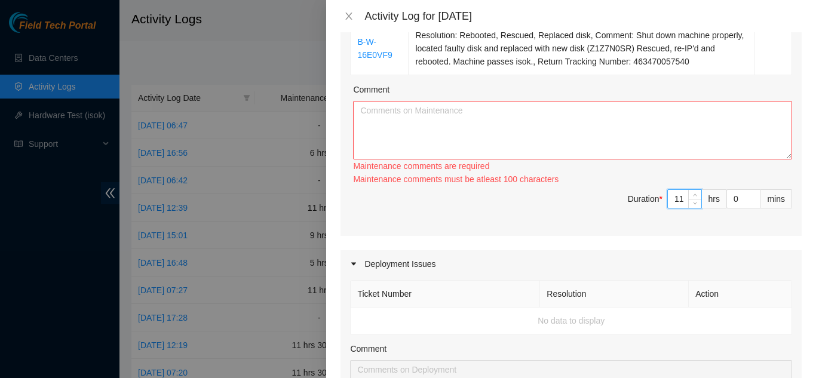
scroll to position [358, 0]
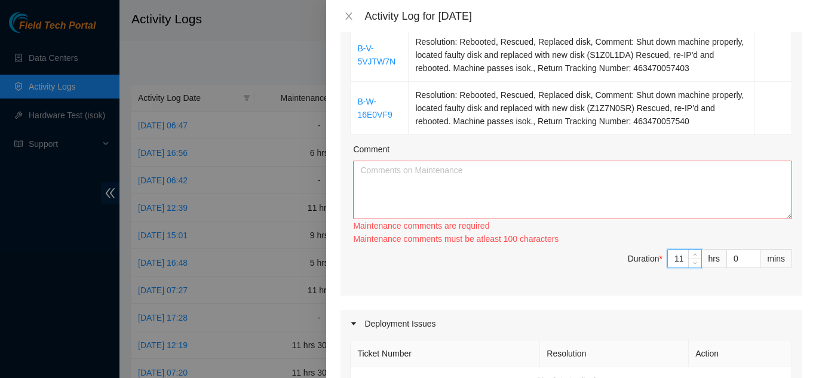
type input "11"
click at [402, 161] on textarea "Comment" at bounding box center [572, 190] width 439 height 59
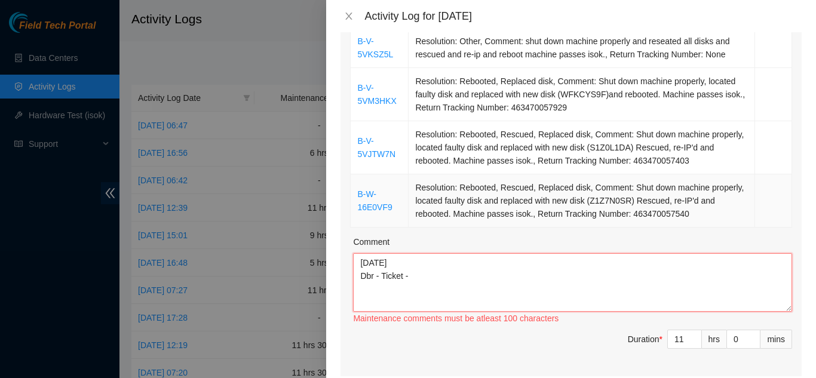
scroll to position [239, 0]
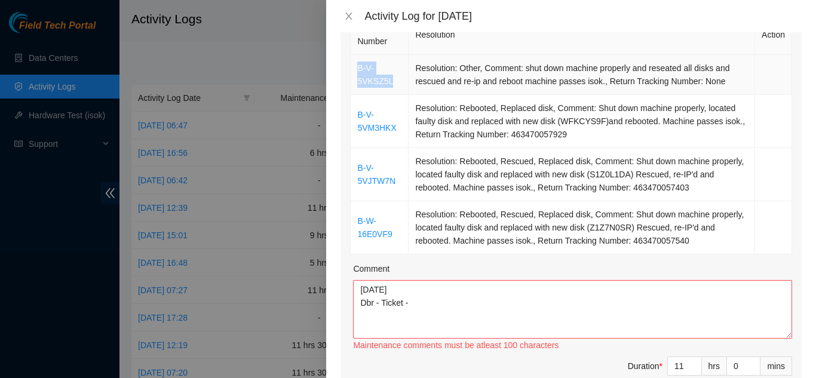
drag, startPoint x: 391, startPoint y: 66, endPoint x: 358, endPoint y: 56, distance: 34.2
click at [358, 56] on td "B-V-5VKSZ5L" at bounding box center [380, 75] width 58 height 40
copy link "B-V-5VKSZ5L"
click at [419, 288] on textarea "[DATE] Dbr - Ticket -" at bounding box center [572, 309] width 439 height 59
paste textarea "B-V-5VKSZ5L"
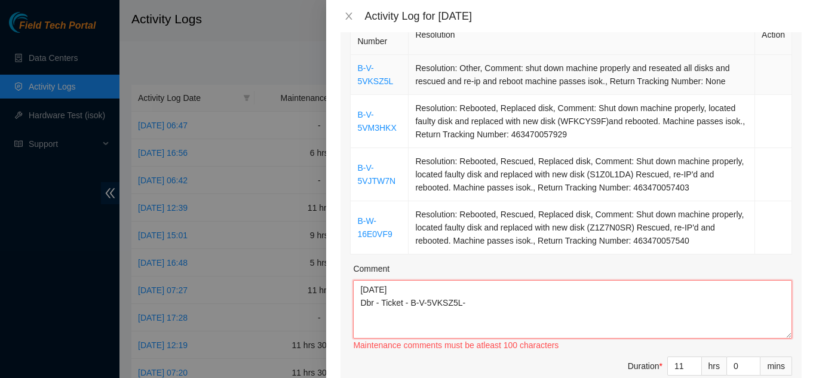
scroll to position [179, 0]
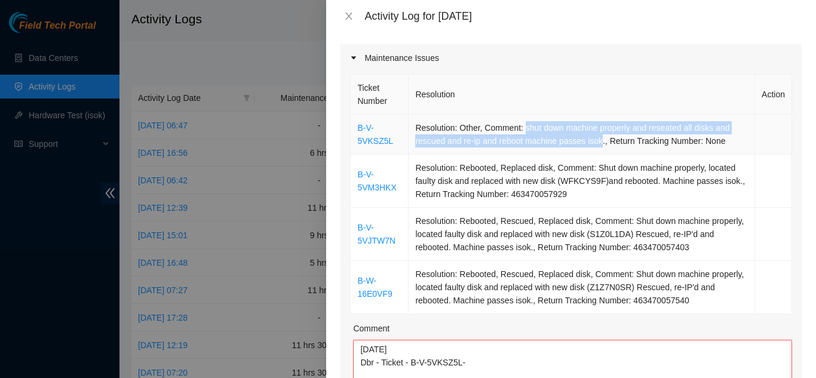
drag, startPoint x: 523, startPoint y: 112, endPoint x: 600, endPoint y: 131, distance: 79.2
click at [600, 131] on td "Resolution: Other, Comment: shut down machine properly and reseated all disks a…" at bounding box center [581, 135] width 346 height 40
copy td "shut down machine properly and reseated all disks and rescued and re-ip and reb…"
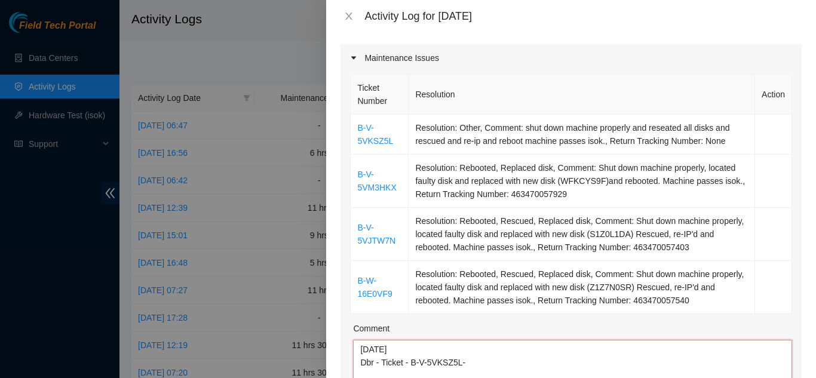
click at [475, 346] on textarea "[DATE] Dbr - Ticket - B-V-5VKSZ5L-" at bounding box center [572, 369] width 439 height 59
paste textarea "shut down machine properly and reseated all disks and rescued and re-ip and reb…"
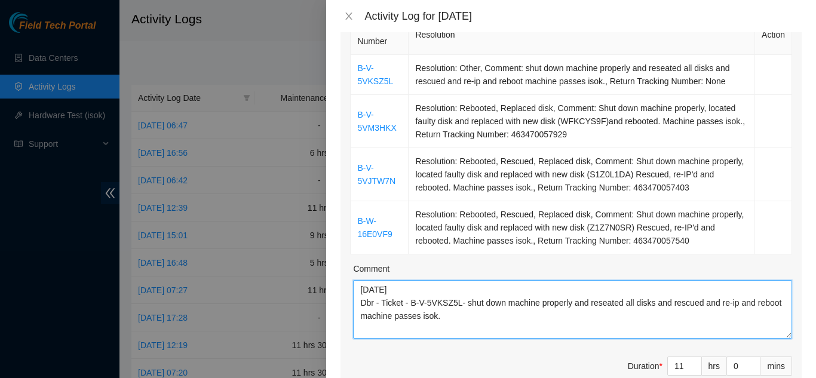
scroll to position [10, 0]
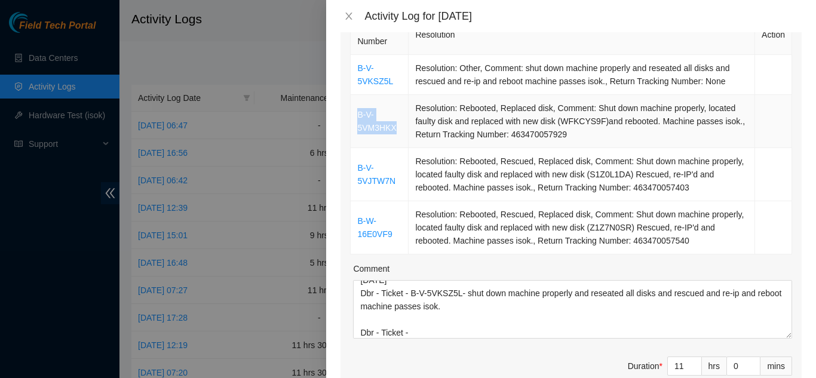
drag, startPoint x: 397, startPoint y: 110, endPoint x: 357, endPoint y: 102, distance: 40.9
click at [357, 102] on td "B-V-5VM3HKX" at bounding box center [380, 121] width 58 height 53
copy link "B-V-5VM3HKX"
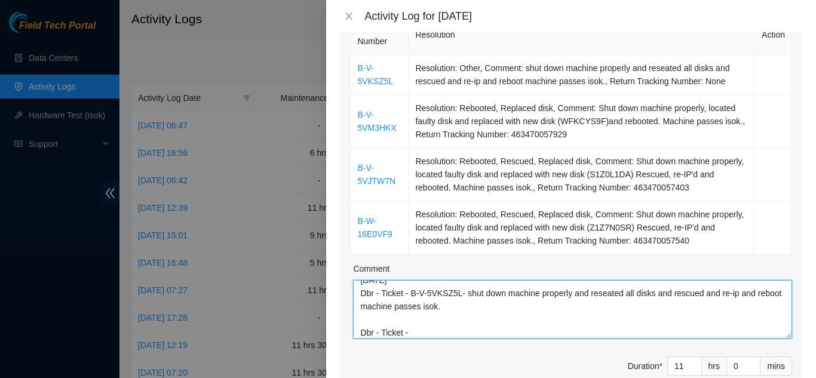
click at [418, 314] on textarea "[DATE] Dbr - Ticket - B-V-5VKSZ5L- shut down machine properly and reseated all …" at bounding box center [572, 309] width 439 height 59
paste textarea "B-V-5VM3HKX"
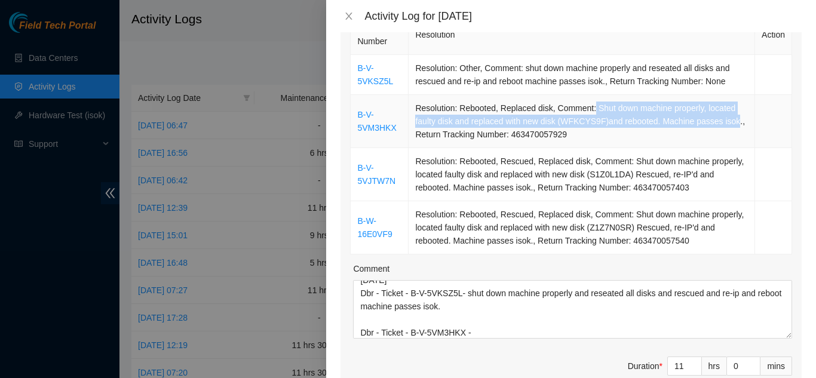
drag, startPoint x: 591, startPoint y: 91, endPoint x: 730, endPoint y: 106, distance: 139.9
click at [730, 106] on td "Resolution: Rebooted, Replaced disk, Comment: Shut down machine properly, locat…" at bounding box center [581, 121] width 346 height 53
copy td "Shut down machine properly, located faulty disk and replaced with new disk (WFK…"
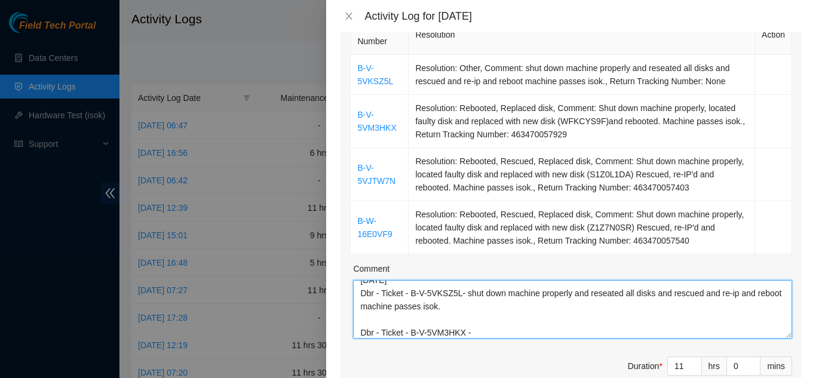
click at [483, 315] on textarea "[DATE] Dbr - Ticket - B-V-5VKSZ5L- shut down machine properly and reseated all …" at bounding box center [572, 309] width 439 height 59
paste textarea "Shut down machine properly, located faulty disk and replaced with new disk (WFK…"
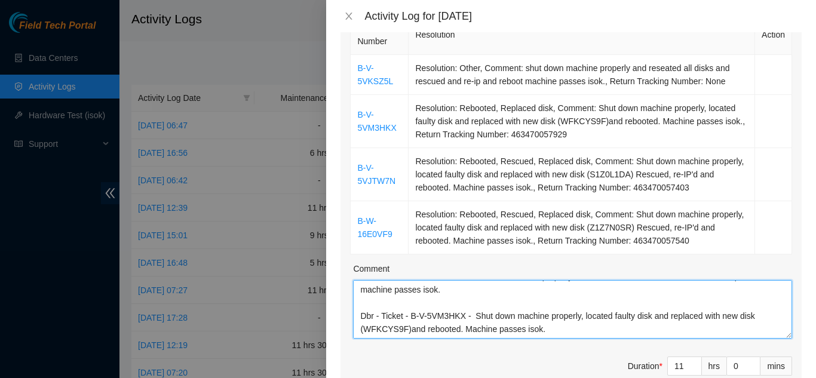
scroll to position [49, 0]
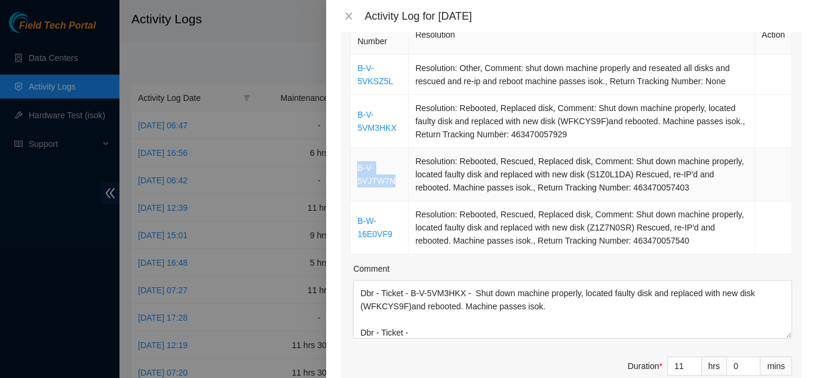
drag, startPoint x: 395, startPoint y: 165, endPoint x: 358, endPoint y: 152, distance: 39.3
click at [358, 152] on td "B-V-5VJTW7N" at bounding box center [380, 174] width 58 height 53
copy link "B-V-5VJTW7N"
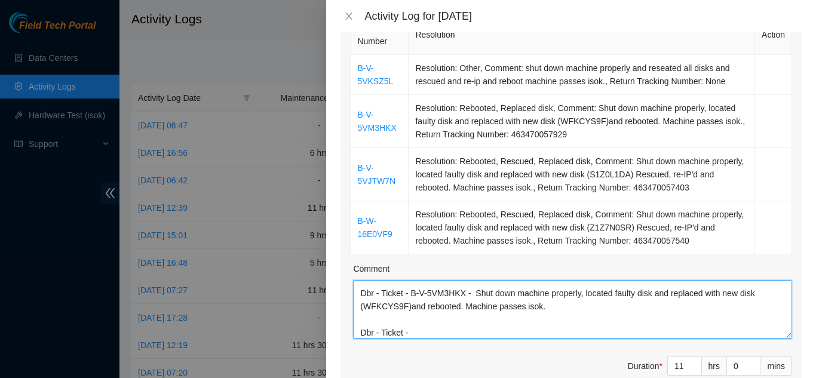
click at [415, 314] on textarea "[DATE] Dbr - Ticket - B-V-5VKSZ5L- shut down machine properly and reseated all …" at bounding box center [572, 309] width 439 height 59
paste textarea "B-V-5VJTW7N"
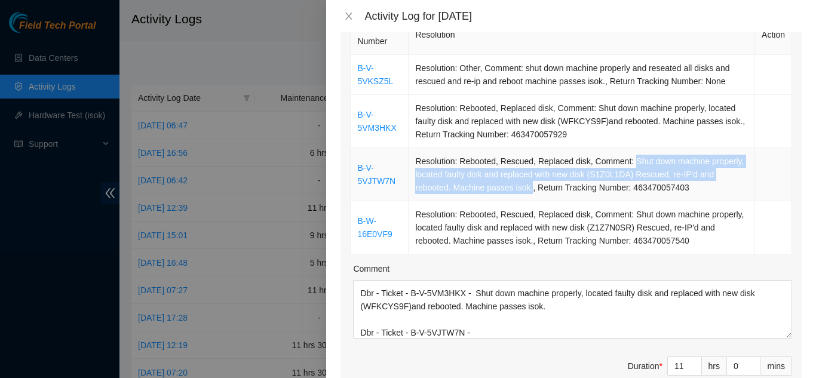
drag, startPoint x: 626, startPoint y: 146, endPoint x: 530, endPoint y: 164, distance: 97.9
click at [530, 164] on td "Resolution: Rebooted, Rescued, Replaced disk, Comment: Shut down machine proper…" at bounding box center [581, 174] width 346 height 53
copy td "Shut down machine properly, located faulty disk and replaced with new disk (S1Z…"
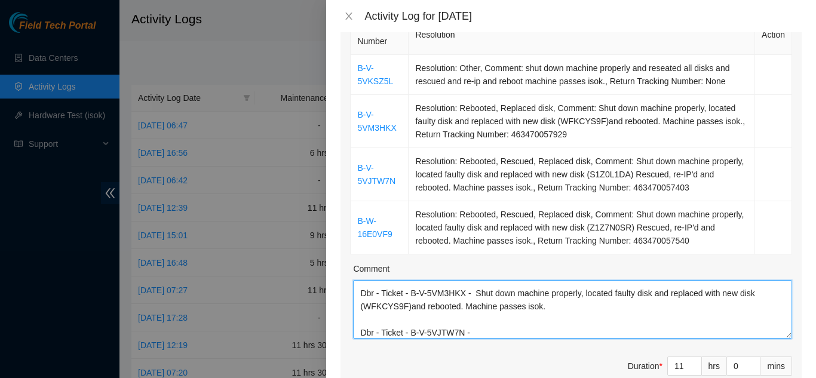
click at [475, 313] on textarea "[DATE] Dbr - Ticket - B-V-5VKSZ5L- shut down machine properly and reseated all …" at bounding box center [572, 309] width 439 height 59
paste textarea "Shut down machine properly, located faulty disk and replaced with new disk (S1Z…"
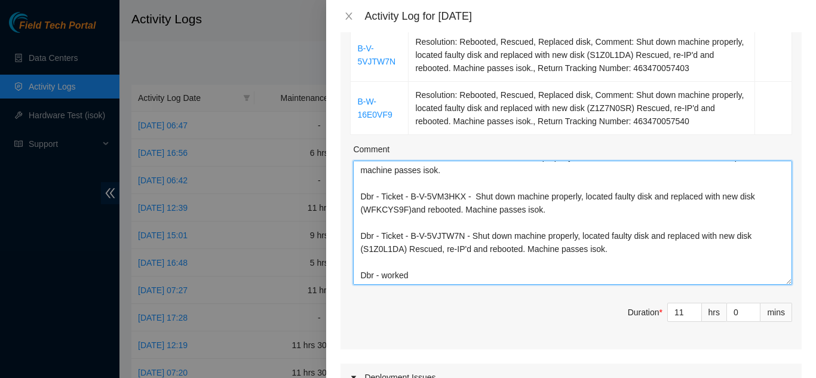
scroll to position [0, 0]
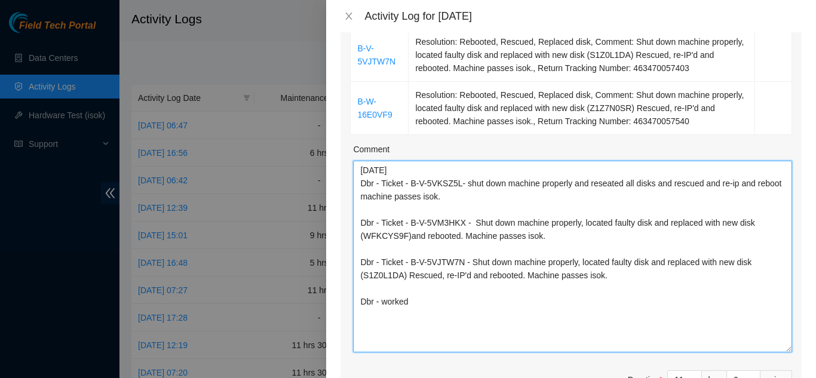
drag, startPoint x: 778, startPoint y: 199, endPoint x: 815, endPoint y: 332, distance: 138.4
click at [815, 332] on div "Note: This activity log is for informational purposes only. You will not be pai…" at bounding box center [571, 205] width 490 height 346
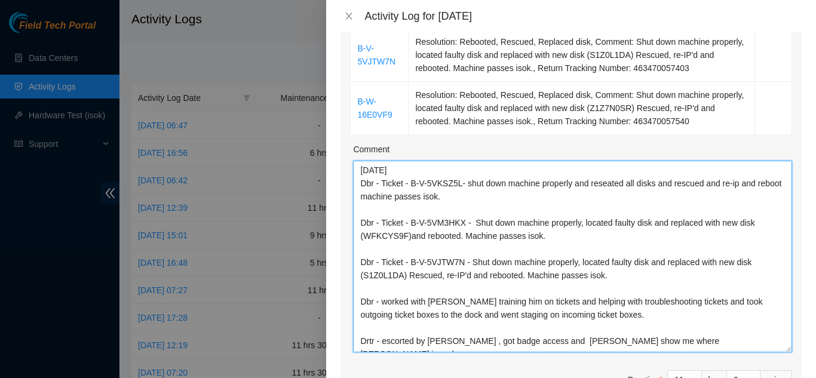
click at [662, 323] on textarea "[DATE] Dbr - Ticket - B-V-5VKSZ5L- shut down machine properly and reseated all …" at bounding box center [572, 257] width 439 height 192
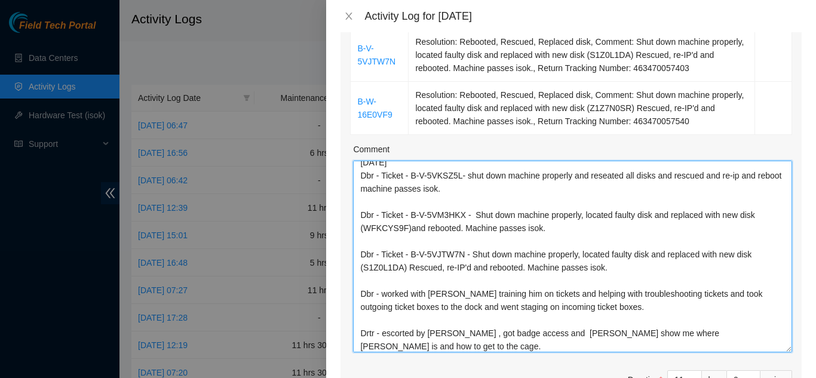
scroll to position [21, 0]
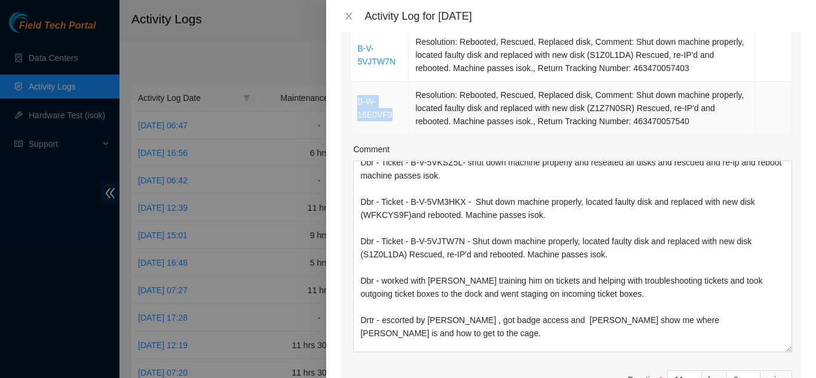
drag, startPoint x: 391, startPoint y: 97, endPoint x: 358, endPoint y: 87, distance: 34.4
click at [358, 87] on td "B-W-16E0VF9" at bounding box center [380, 108] width 58 height 53
copy link "B-W-16E0VF9"
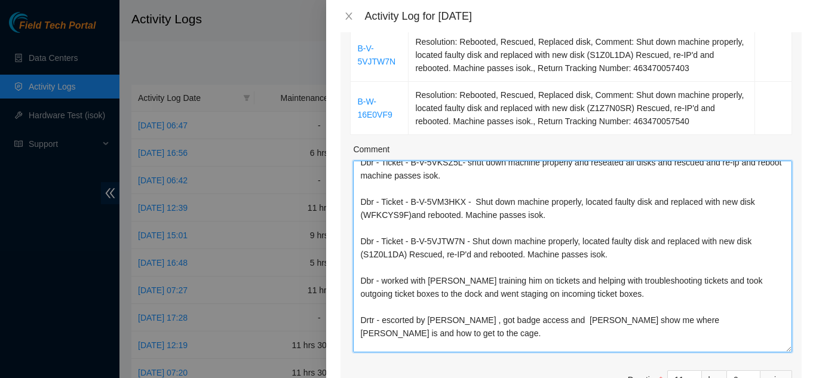
click at [406, 325] on textarea "[DATE] Dbr - Ticket - B-V-5VKSZ5L- shut down machine properly and reseated all …" at bounding box center [572, 257] width 439 height 192
paste textarea "B-W-16E0VF9"
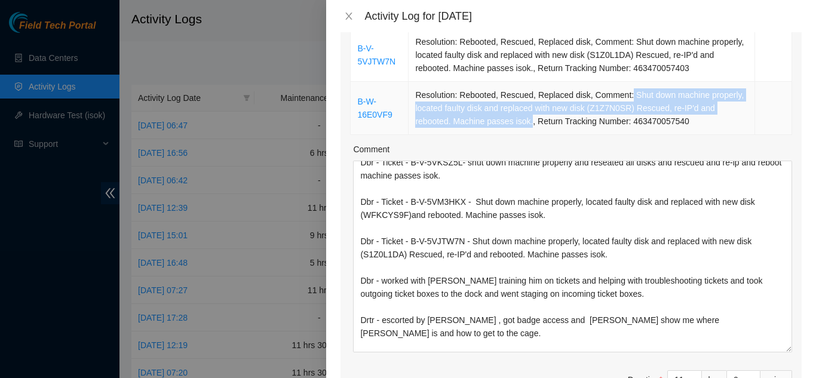
drag, startPoint x: 625, startPoint y: 78, endPoint x: 529, endPoint y: 105, distance: 99.8
click at [529, 105] on td "Resolution: Rebooted, Rescued, Replaced disk, Comment: Shut down machine proper…" at bounding box center [581, 108] width 346 height 53
copy td "Shut down machine properly, located faulty disk and replaced with new disk (Z1Z…"
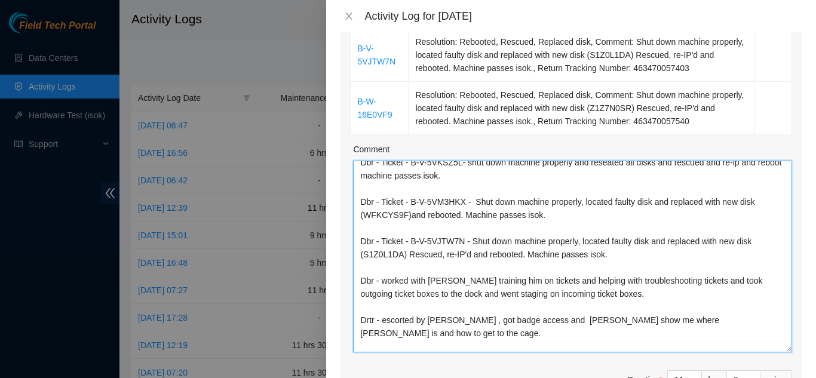
click at [475, 327] on textarea "[DATE] Dbr - Ticket - B-V-5VKSZ5L- shut down machine properly and reseated all …" at bounding box center [572, 257] width 439 height 192
paste textarea "Shut down machine properly, located faulty disk and replaced with new disk (Z1Z…"
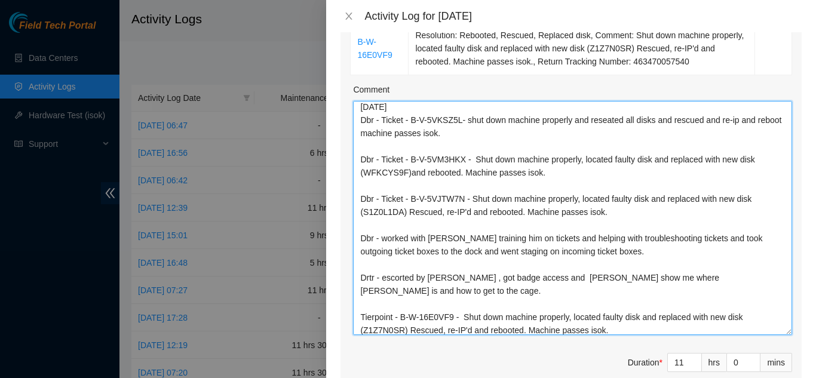
scroll to position [0, 0]
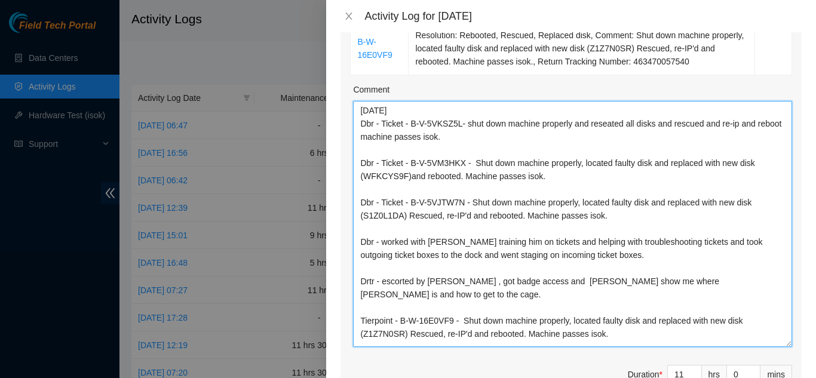
drag, startPoint x: 778, startPoint y: 271, endPoint x: 784, endPoint y: 320, distance: 49.3
click at [785, 321] on div "Ticket Number Resolution Action B-V-5VKSZ5L Resolution: Other, Comment: shut do…" at bounding box center [570, 122] width 461 height 579
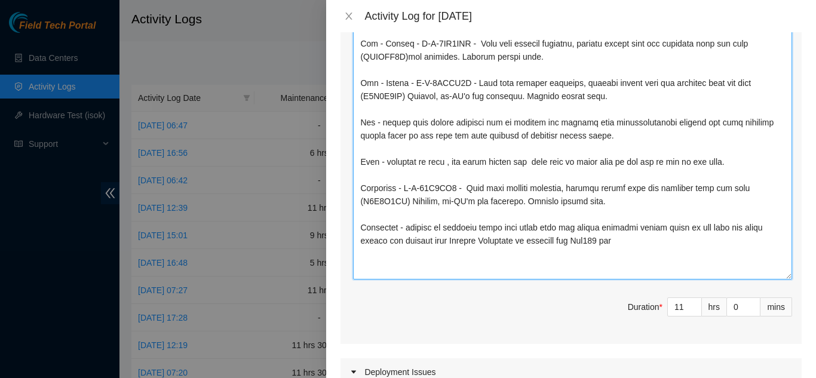
drag, startPoint x: 780, startPoint y: 201, endPoint x: 779, endPoint y: 257, distance: 56.1
click at [779, 257] on textarea "Comment" at bounding box center [572, 130] width 439 height 298
type textarea "[DATE] Dbr - Ticket - B-V-5VKSZ5L- shut down machine properly and reseated all …"
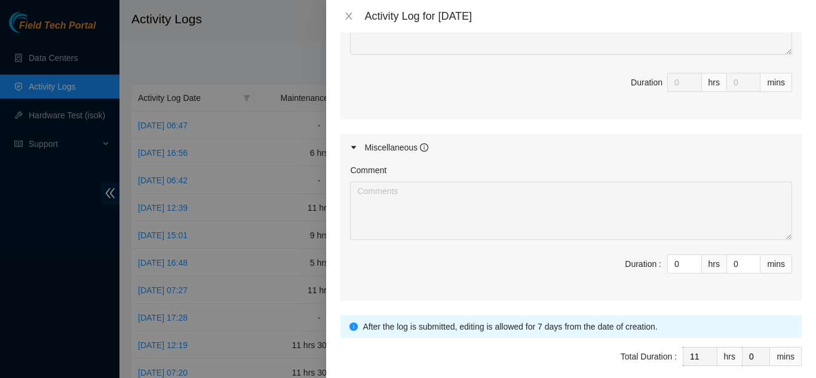
scroll to position [1012, 0]
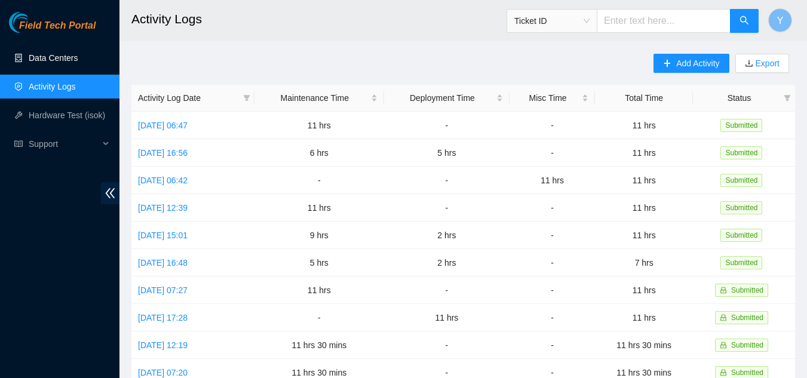
click at [52, 54] on link "Data Centers" at bounding box center [53, 58] width 49 height 10
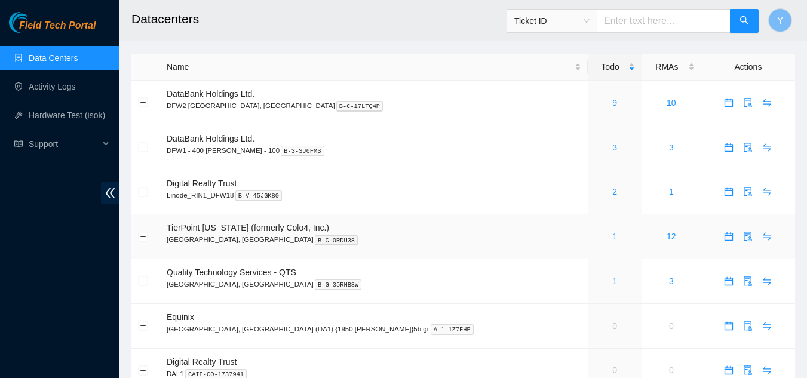
click at [612, 236] on link "1" at bounding box center [614, 237] width 5 height 10
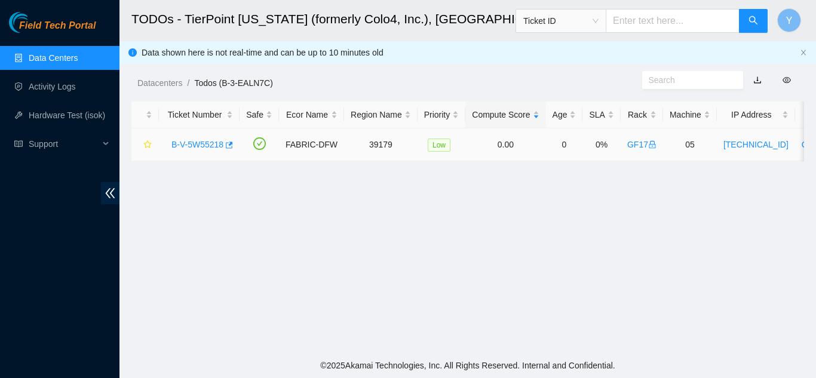
click at [197, 141] on link "B-V-5W55218" at bounding box center [197, 145] width 52 height 10
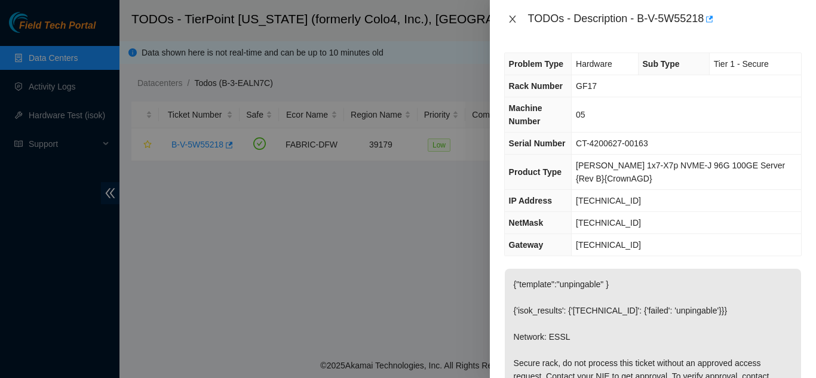
click at [512, 17] on icon "close" at bounding box center [513, 19] width 10 height 10
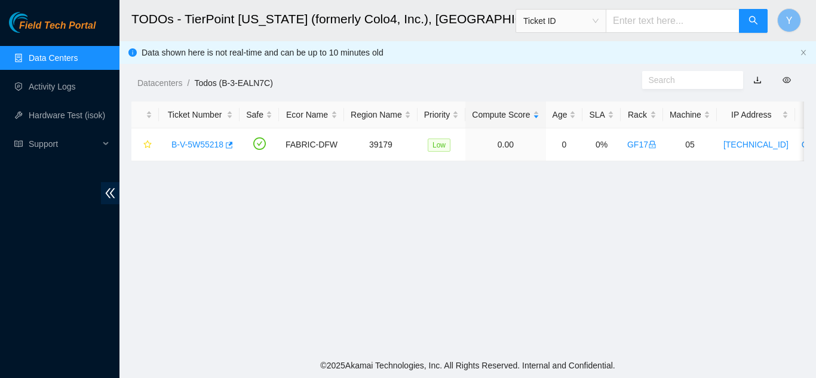
click at [67, 56] on link "Data Centers" at bounding box center [53, 58] width 49 height 10
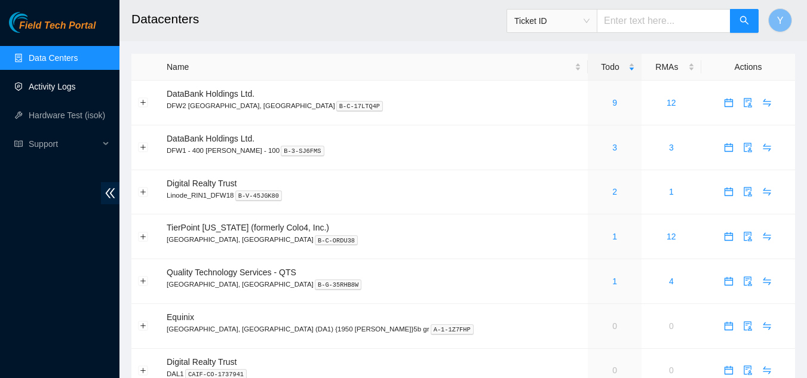
click at [64, 85] on link "Activity Logs" at bounding box center [52, 87] width 47 height 10
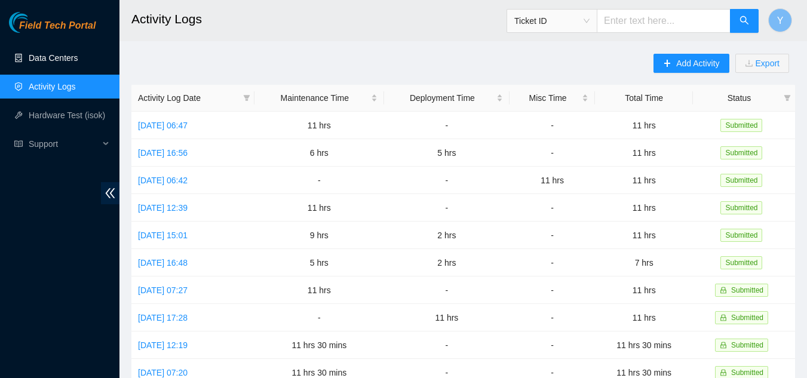
click at [41, 53] on link "Data Centers" at bounding box center [53, 58] width 49 height 10
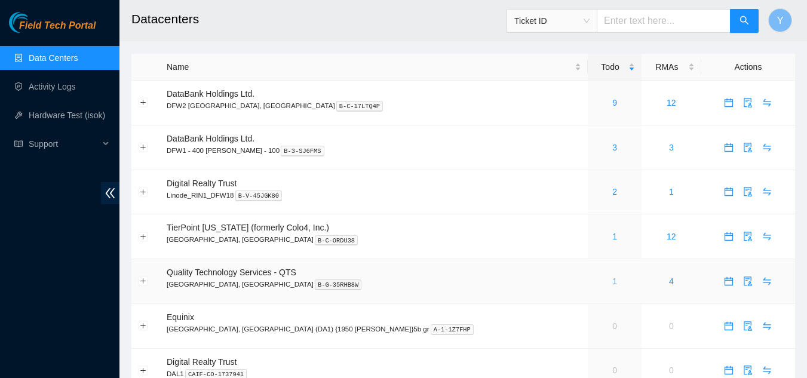
click at [612, 281] on link "1" at bounding box center [614, 281] width 5 height 10
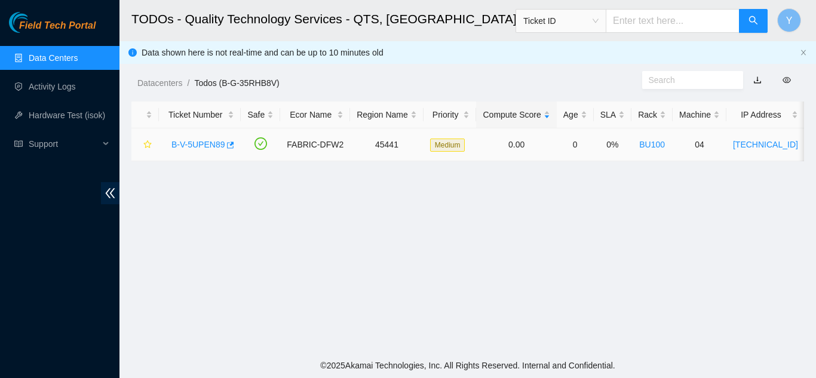
click at [189, 142] on link "B-V-5UPEN89" at bounding box center [197, 145] width 53 height 10
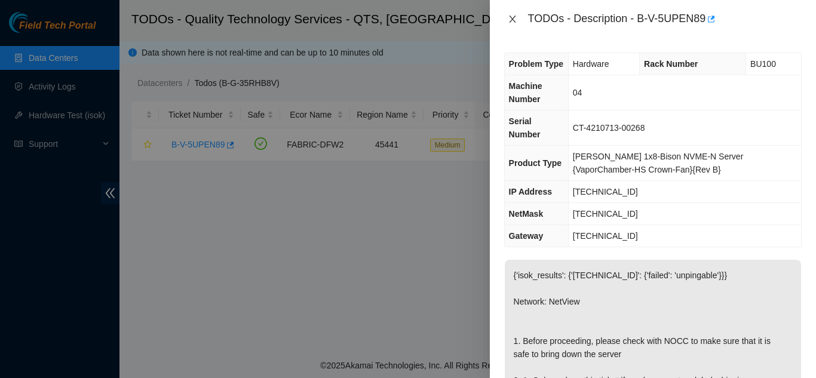
click at [508, 19] on icon "close" at bounding box center [513, 19] width 10 height 10
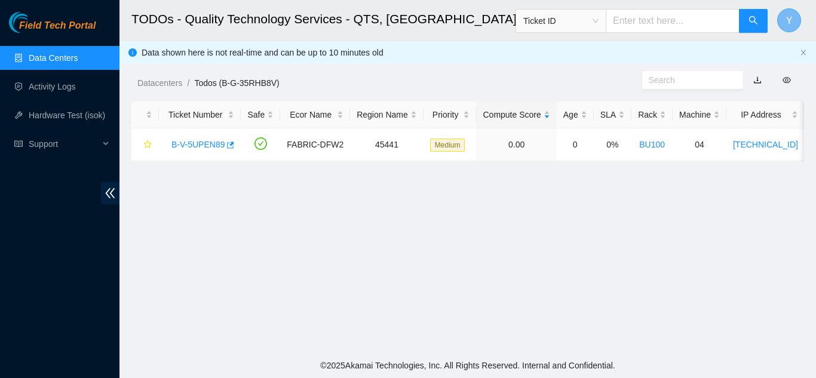
click at [791, 14] on span "Y" at bounding box center [789, 20] width 7 height 15
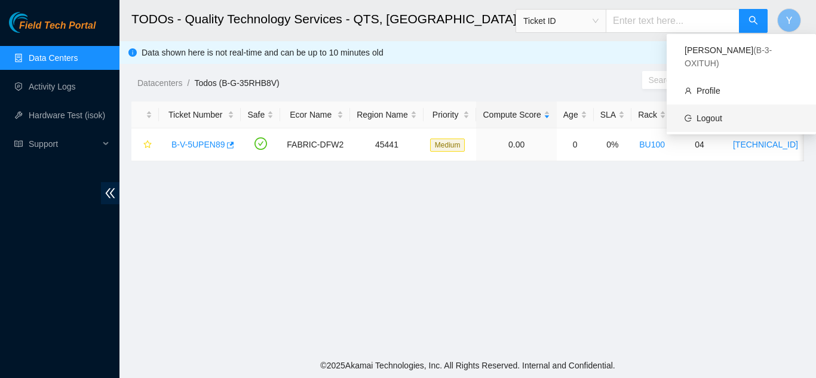
click at [722, 113] on link "Logout" at bounding box center [709, 118] width 26 height 10
